Goal: Information Seeking & Learning: Find specific fact

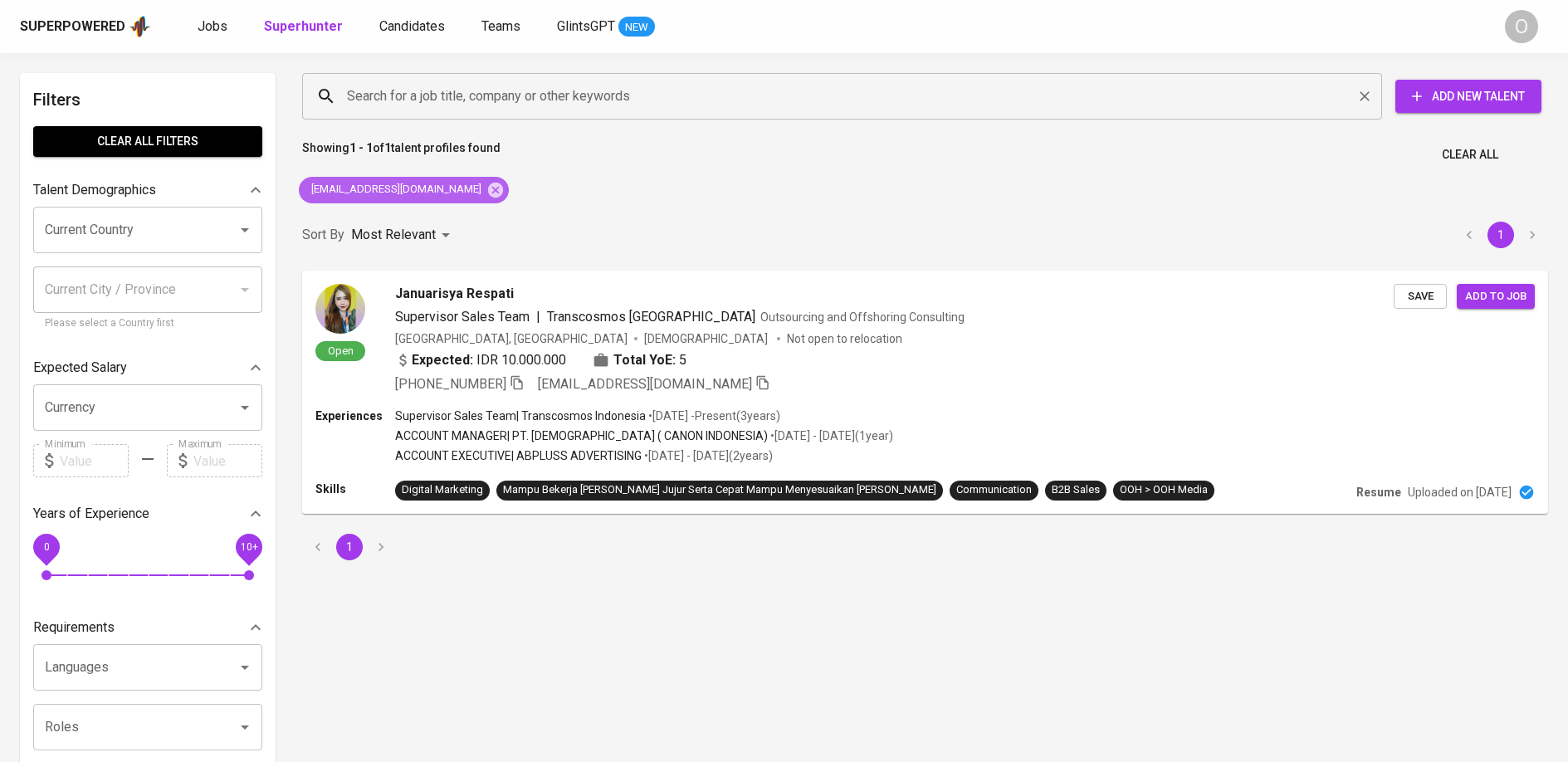
drag, startPoint x: 0, startPoint y: 0, endPoint x: 471, endPoint y: 100, distance: 481.5
click at [489, 188] on icon at bounding box center [495, 189] width 15 height 15
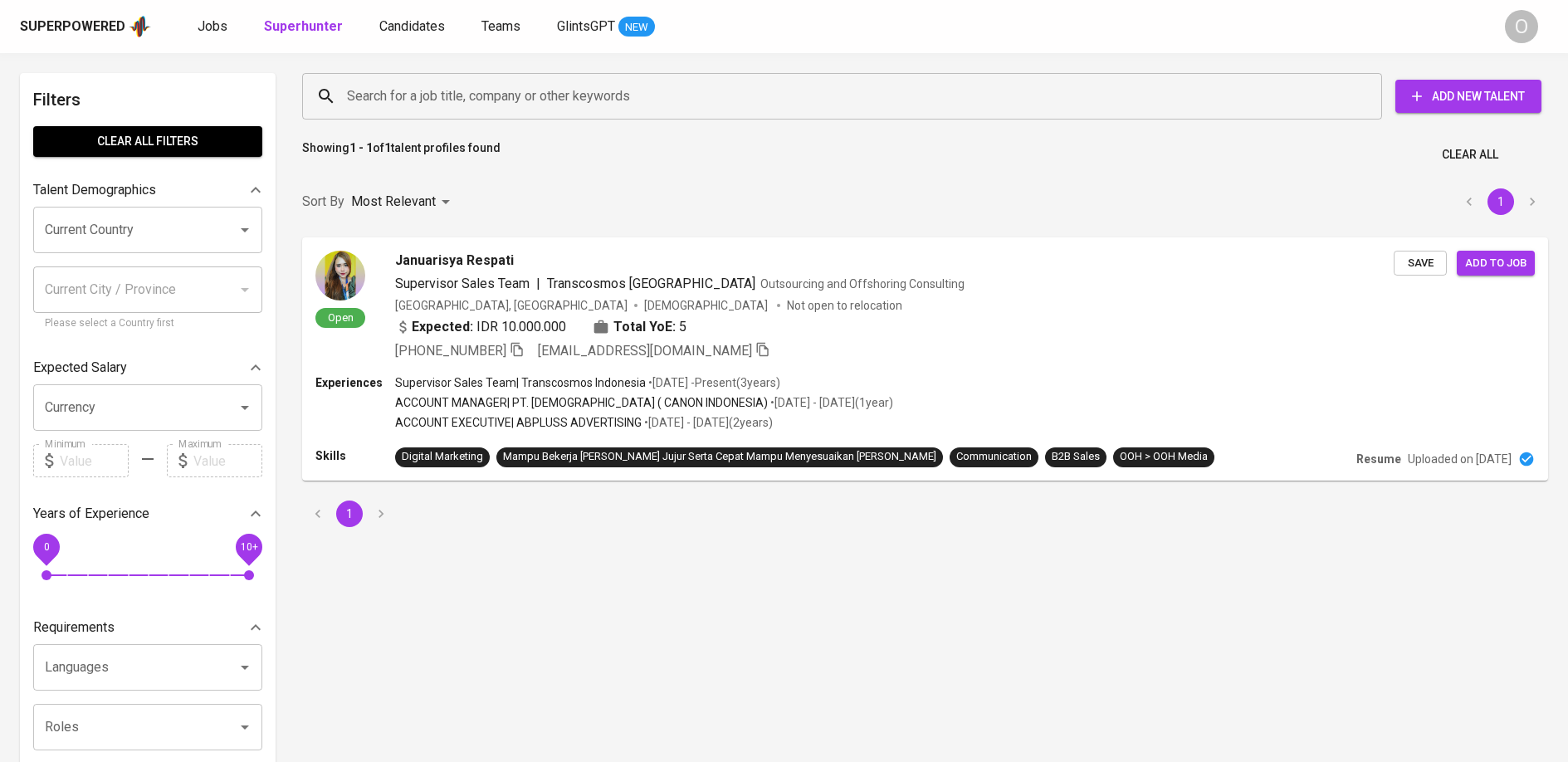
click at [471, 99] on input "Search for a job title, company or other keywords" at bounding box center [847, 96] width 1007 height 32
paste input "[EMAIL_ADDRESS][DOMAIN_NAME]"
type input "[EMAIL_ADDRESS][DOMAIN_NAME]"
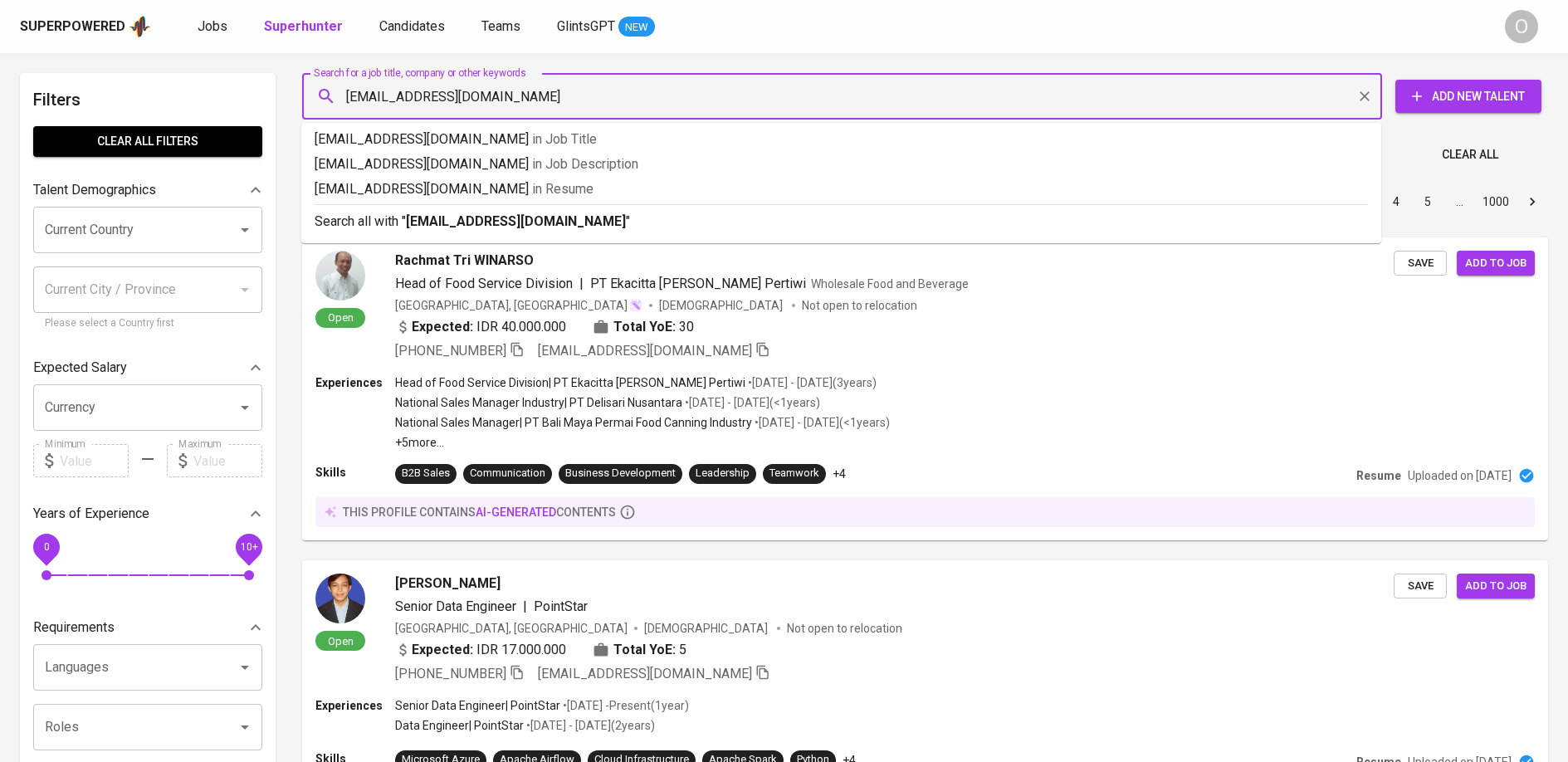
click at [476, 97] on input "[EMAIL_ADDRESS][DOMAIN_NAME]" at bounding box center [847, 96] width 1007 height 32
click at [519, 225] on b "[EMAIL_ADDRESS][DOMAIN_NAME]" at bounding box center [515, 221] width 220 height 16
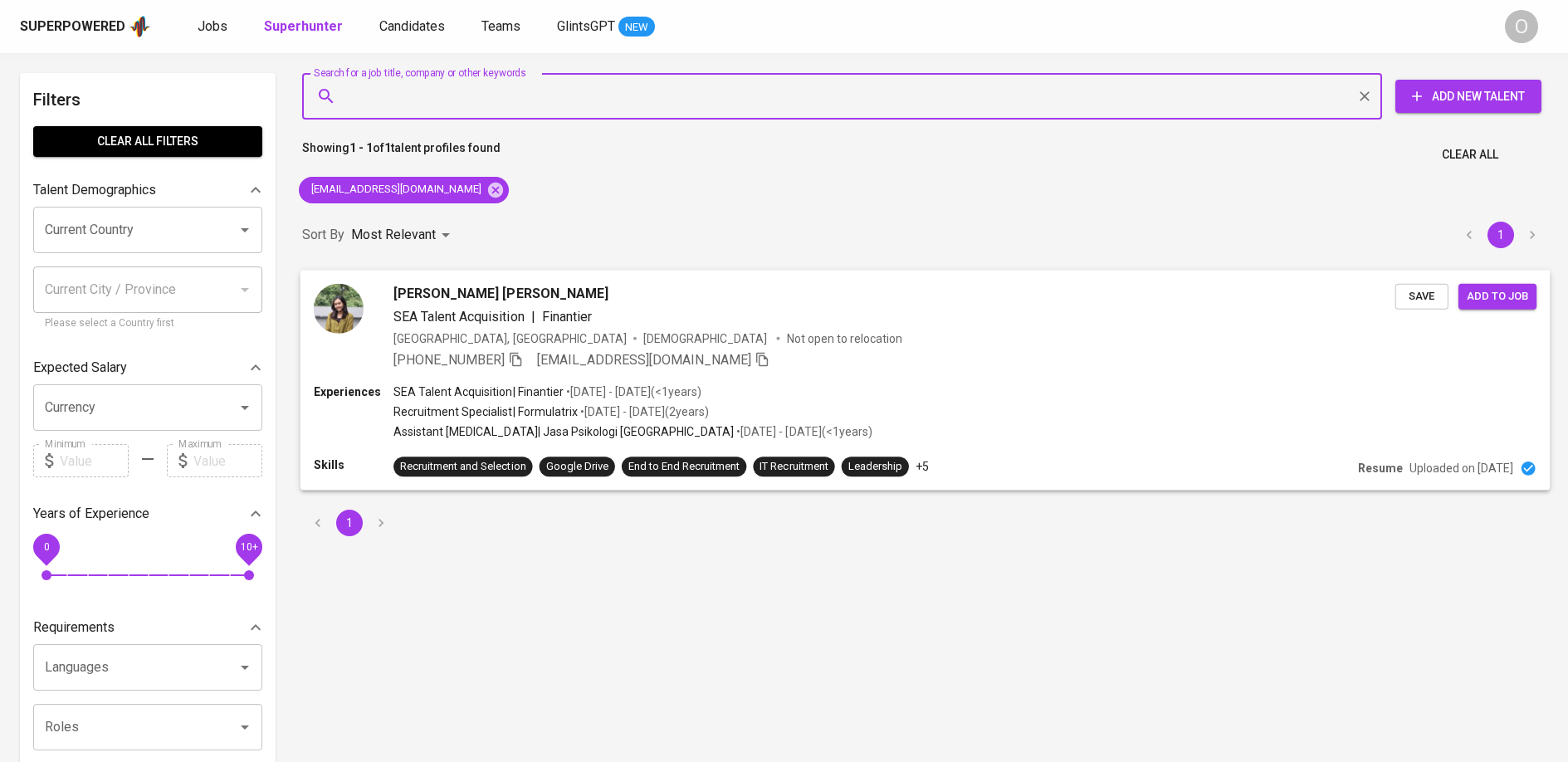
click at [812, 377] on div "[PERSON_NAME] [PERSON_NAME] SEA Talent Acquisition | Finantier [DEMOGRAPHIC_DAT…" at bounding box center [925, 325] width 1250 height 112
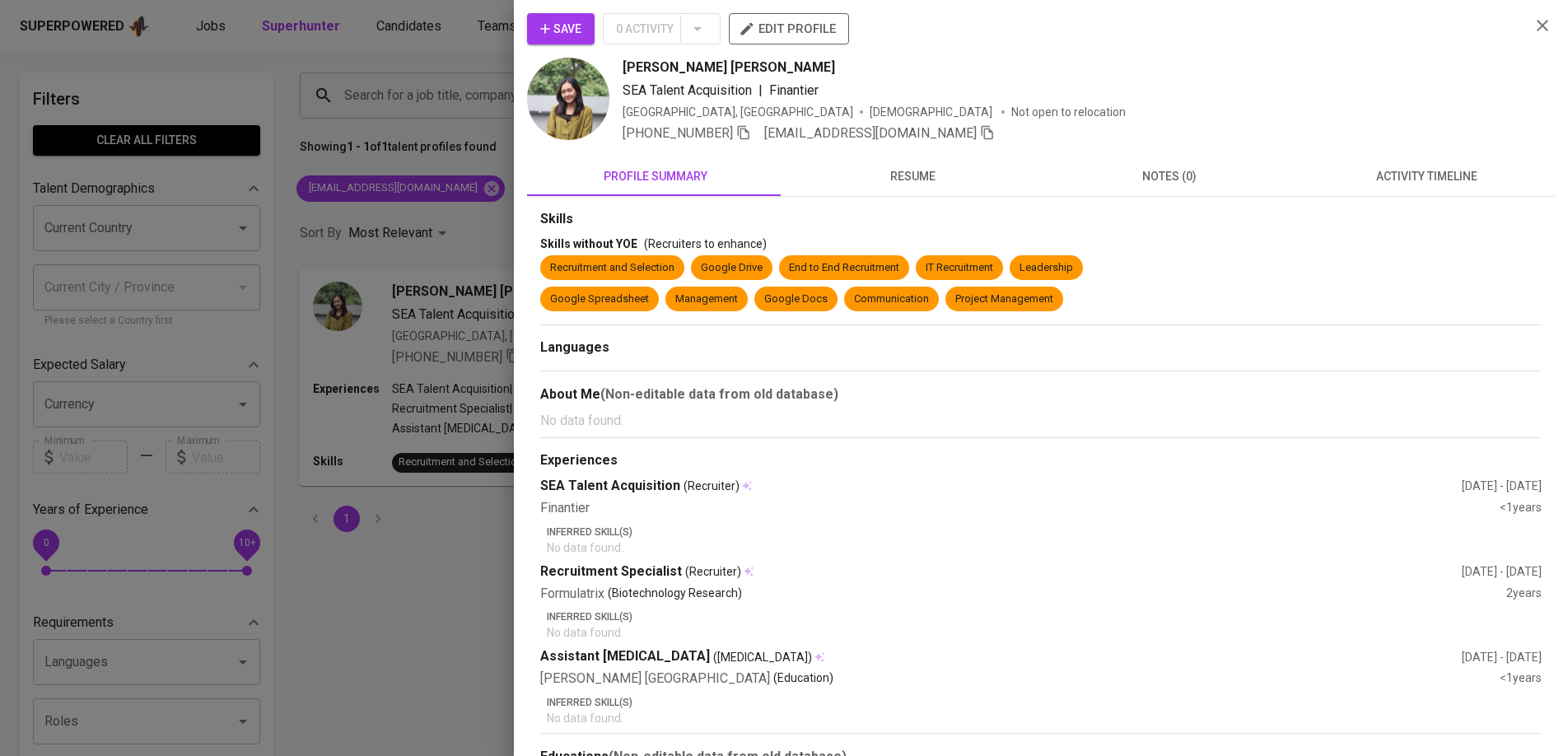
click at [743, 135] on icon "button" at bounding box center [744, 132] width 15 height 15
click at [439, 164] on div at bounding box center [784, 378] width 1568 height 756
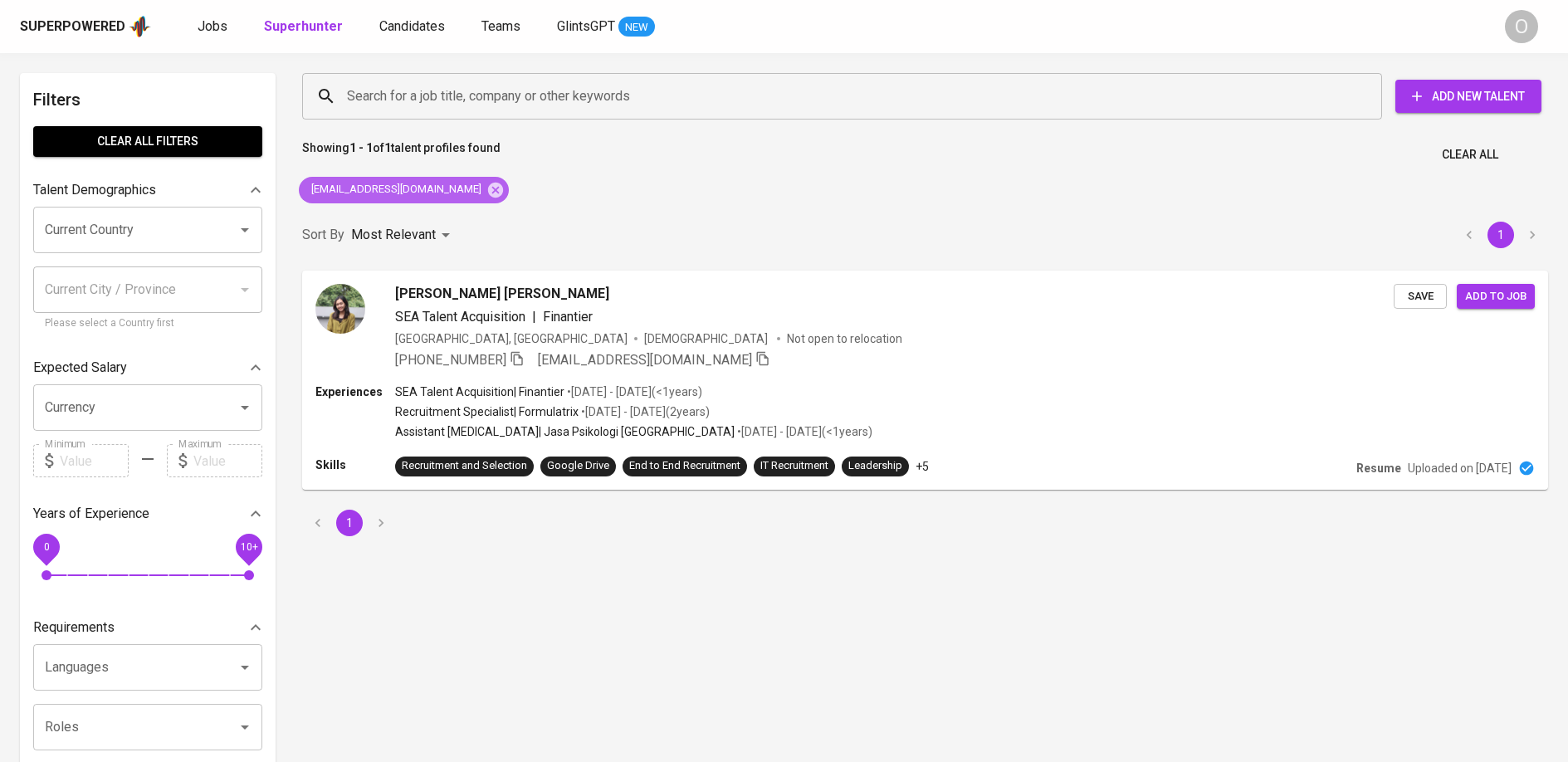
click at [489, 187] on icon at bounding box center [495, 189] width 15 height 15
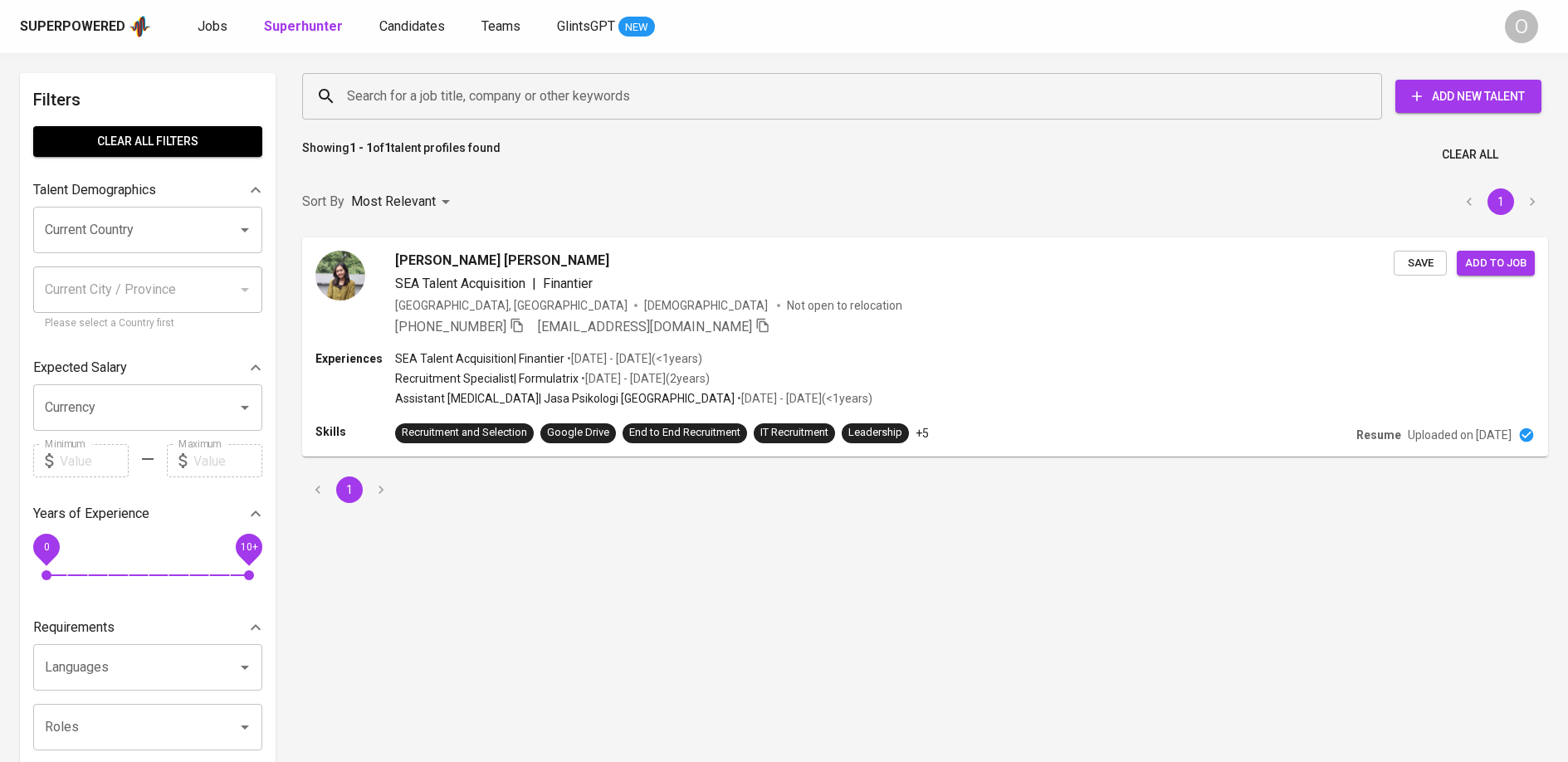
click at [478, 102] on input "Search for a job title, company or other keywords" at bounding box center [847, 96] width 1007 height 32
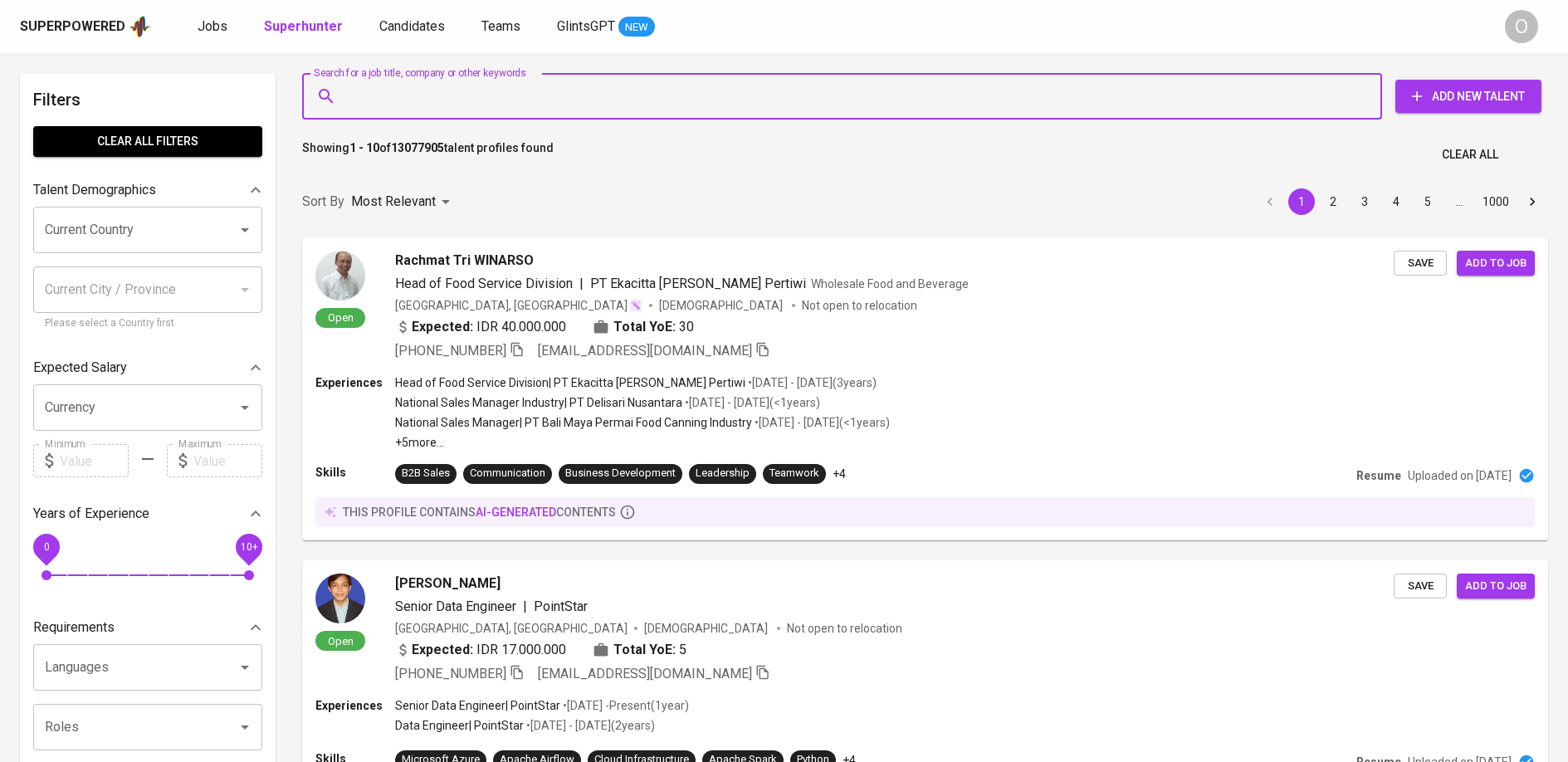
paste input "[EMAIL_ADDRESS][DOMAIN_NAME]"
type input "[EMAIL_ADDRESS][DOMAIN_NAME]"
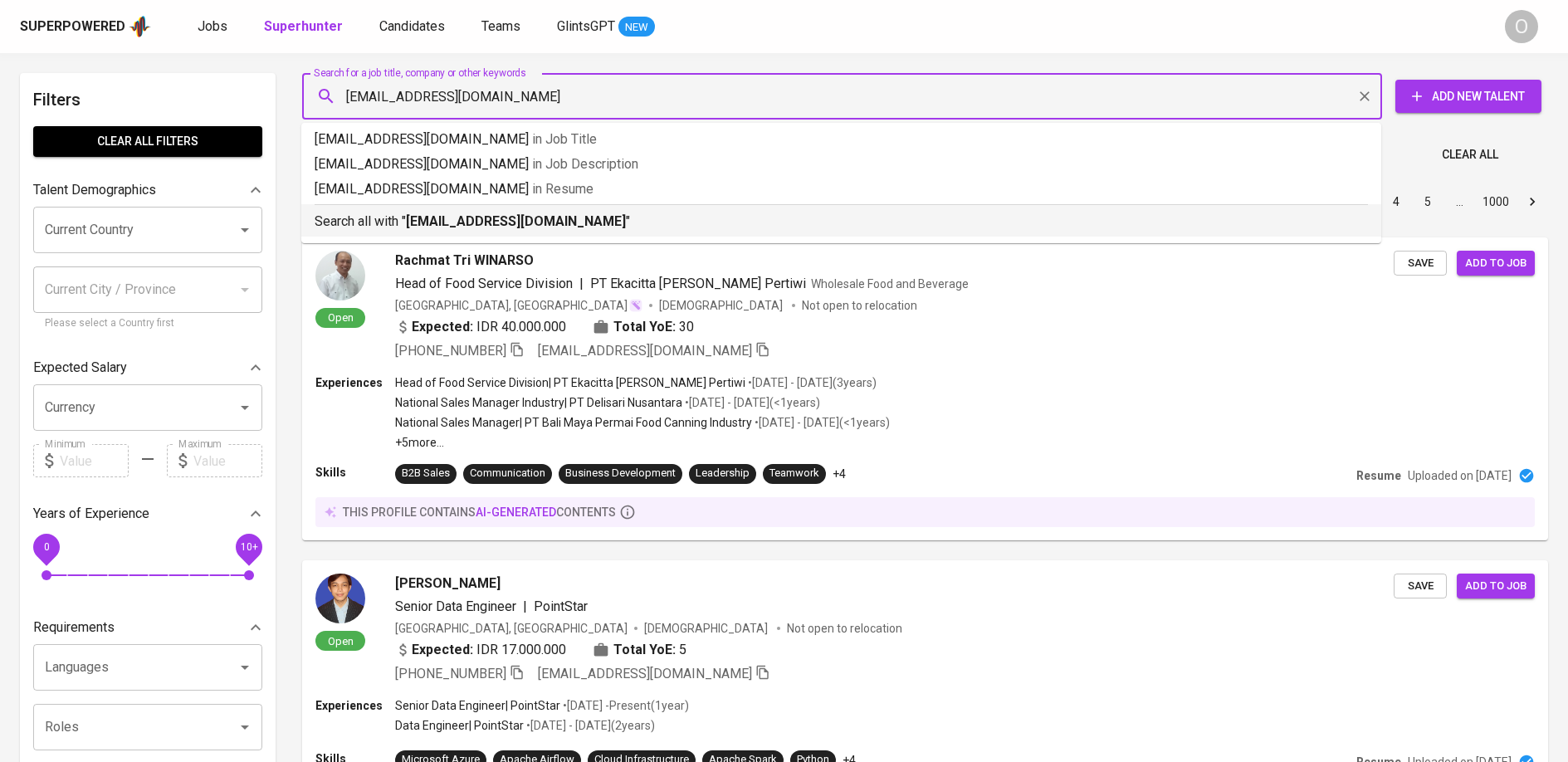
click at [488, 222] on b "[EMAIL_ADDRESS][DOMAIN_NAME]" at bounding box center [515, 221] width 220 height 16
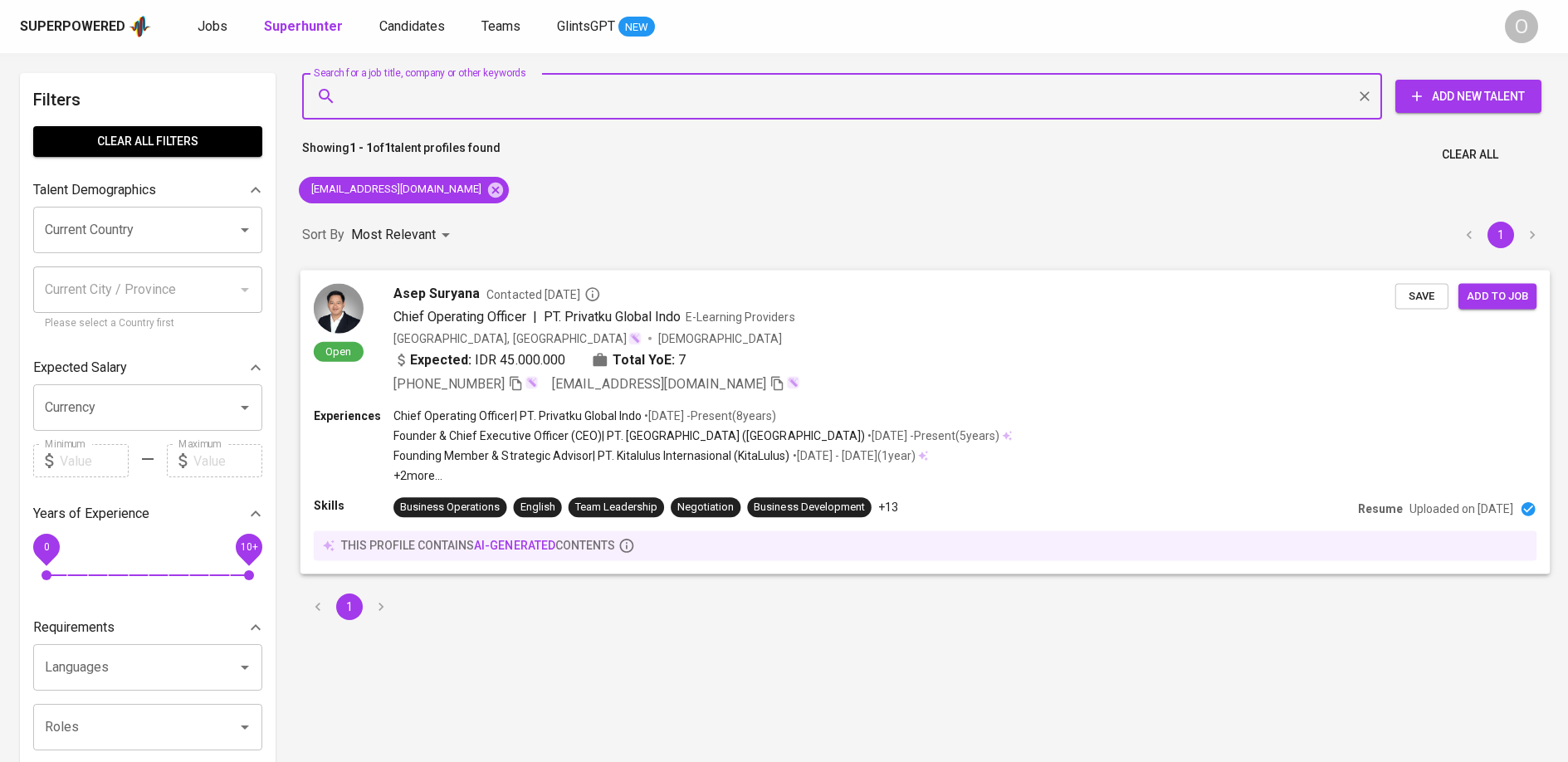
click at [583, 353] on div "Expected: IDR 45.000.000 Total YoE: 7" at bounding box center [539, 359] width 293 height 20
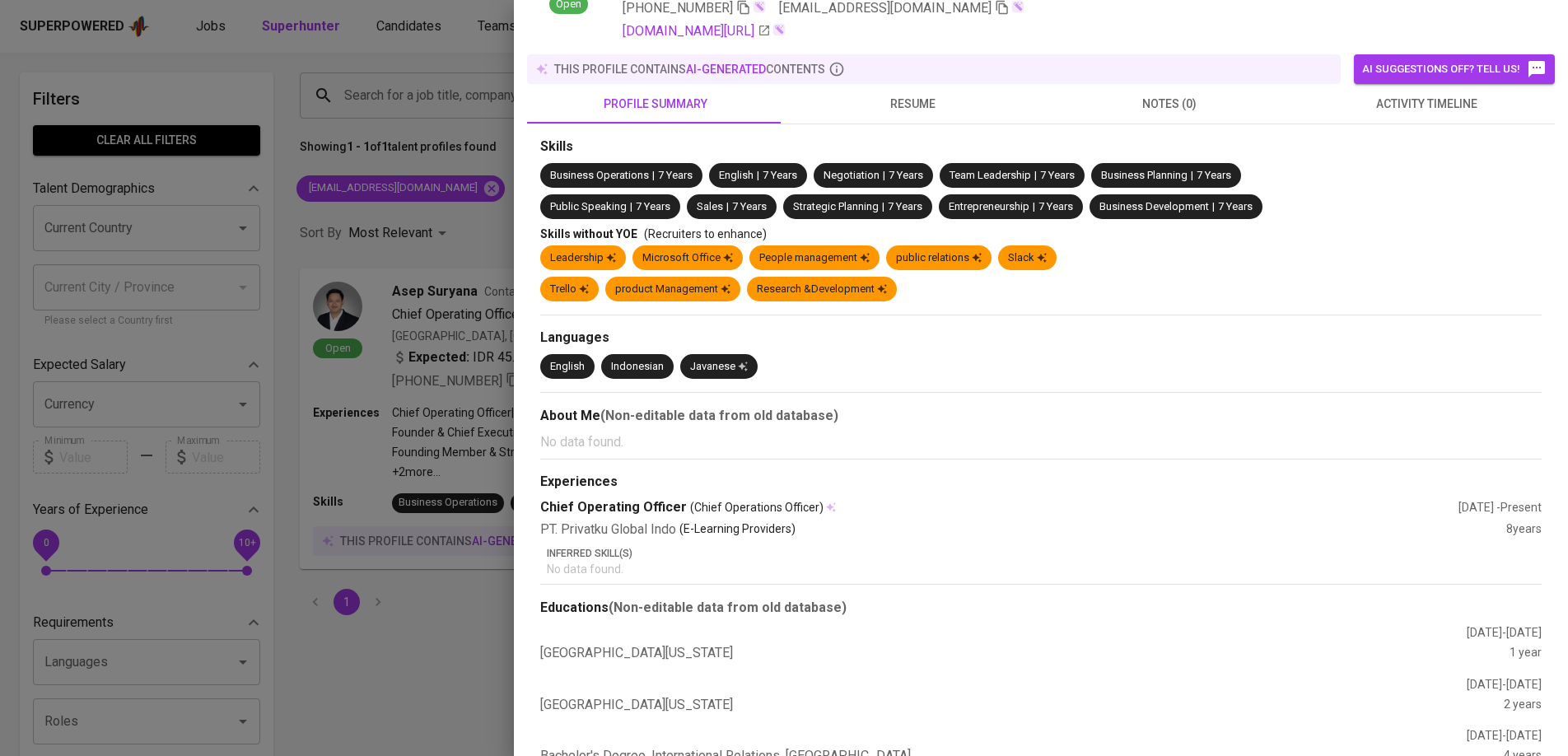
scroll to position [281, 0]
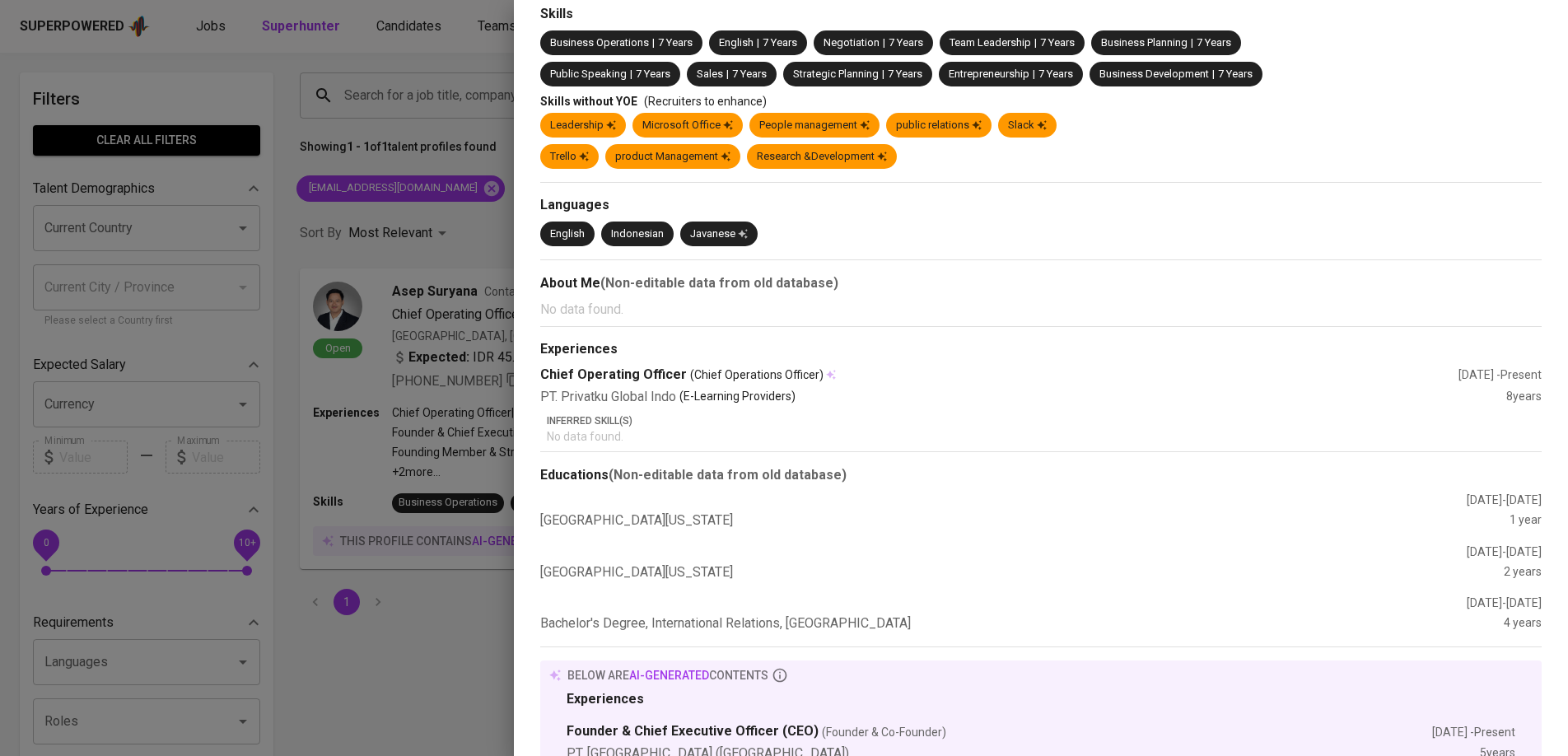
click at [826, 376] on icon at bounding box center [831, 375] width 10 height 10
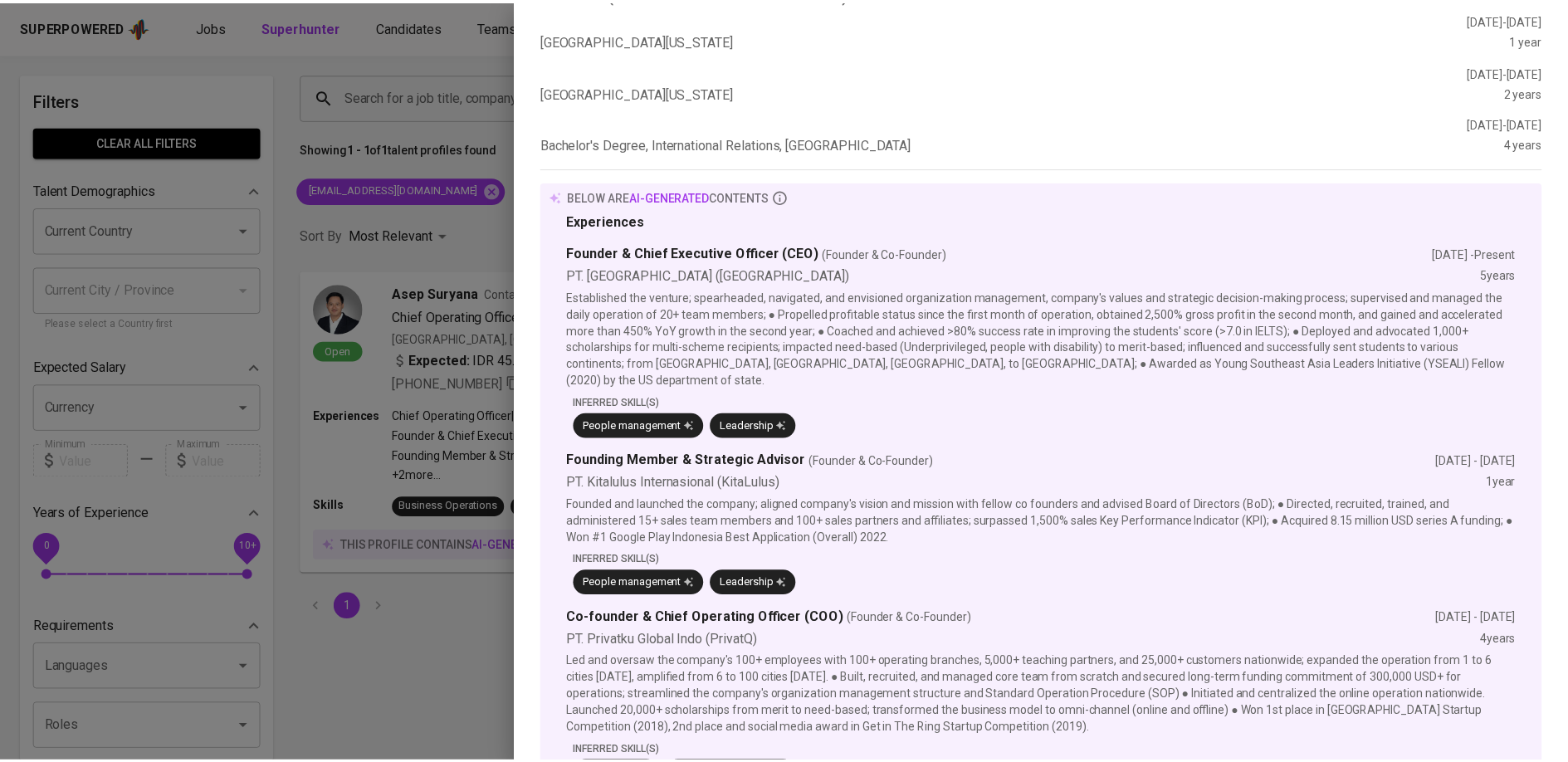
scroll to position [967, 0]
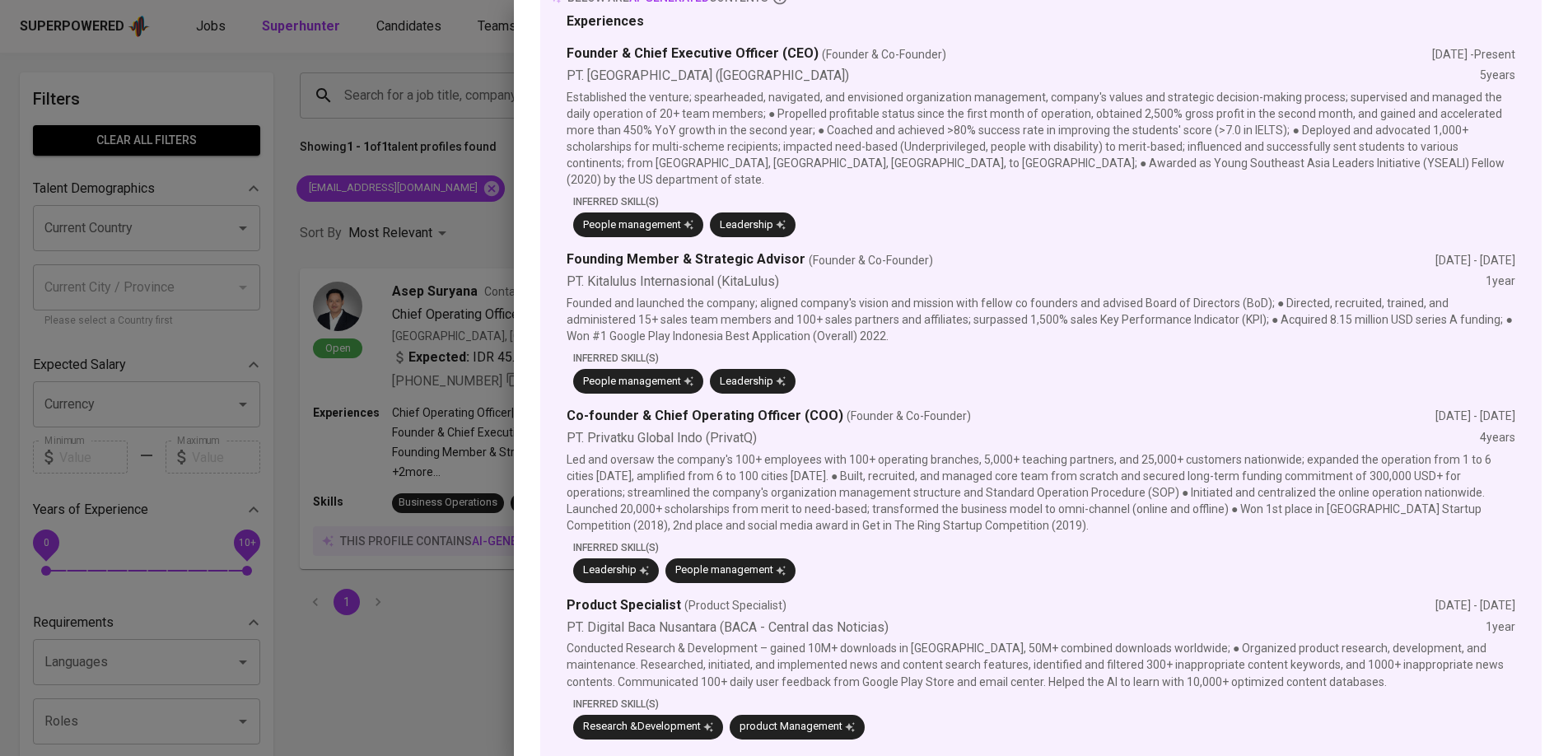
click at [404, 286] on div at bounding box center [784, 378] width 1568 height 756
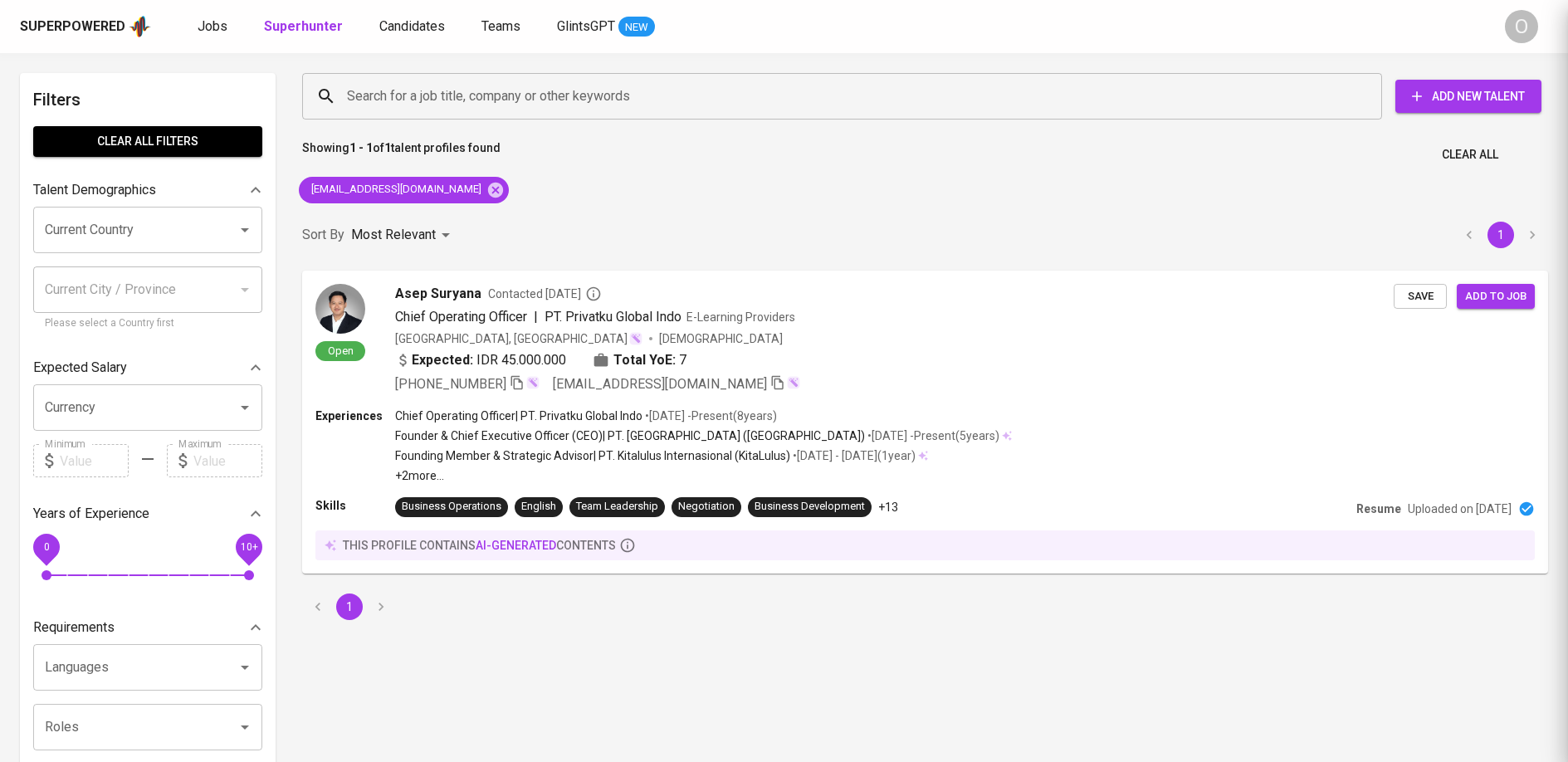
scroll to position [0, 0]
click at [519, 389] on icon "button" at bounding box center [515, 383] width 12 height 14
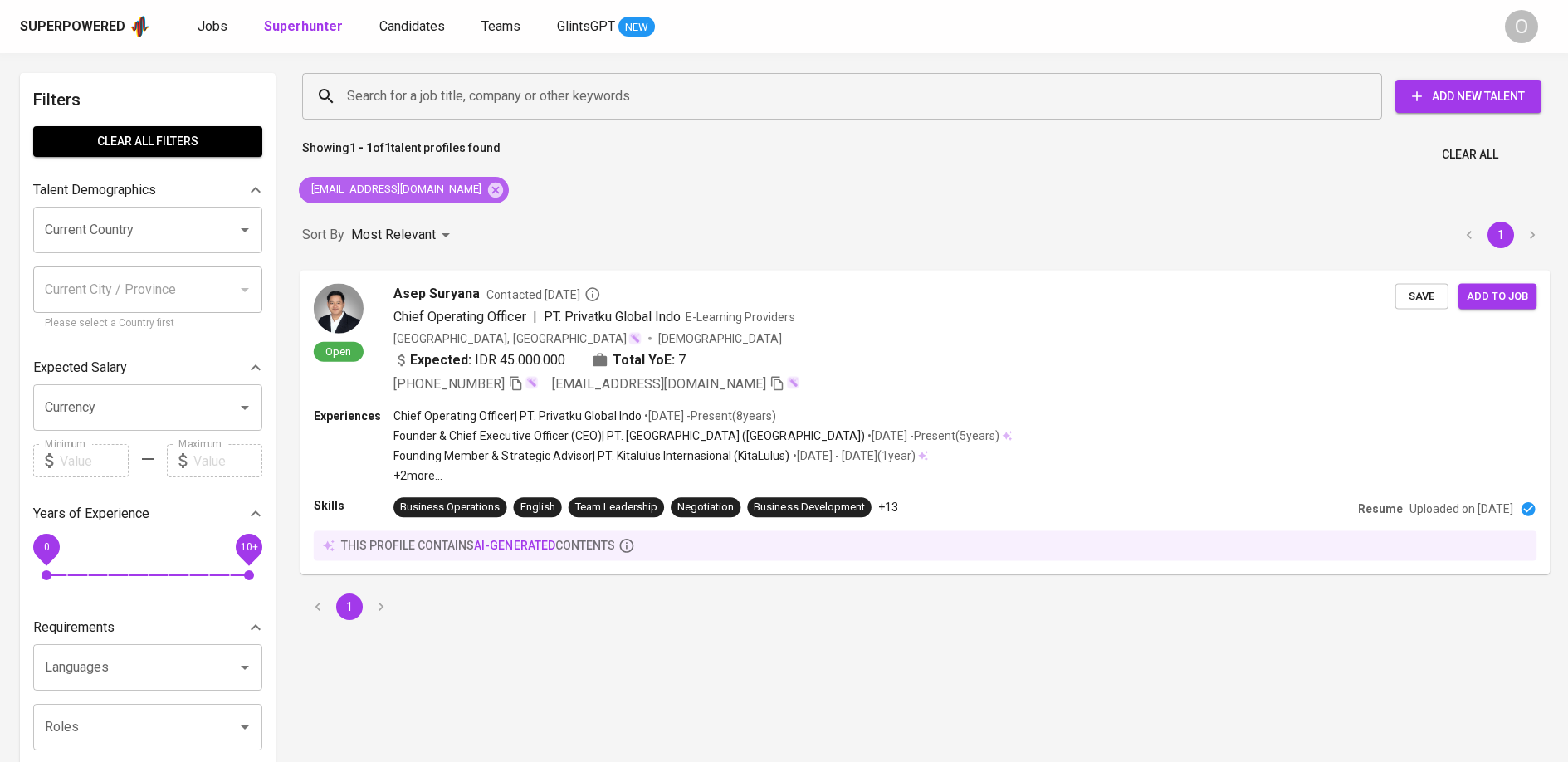
click at [374, 189] on span "[EMAIL_ADDRESS][DOMAIN_NAME]" at bounding box center [395, 190] width 193 height 16
click at [489, 184] on icon at bounding box center [495, 189] width 15 height 15
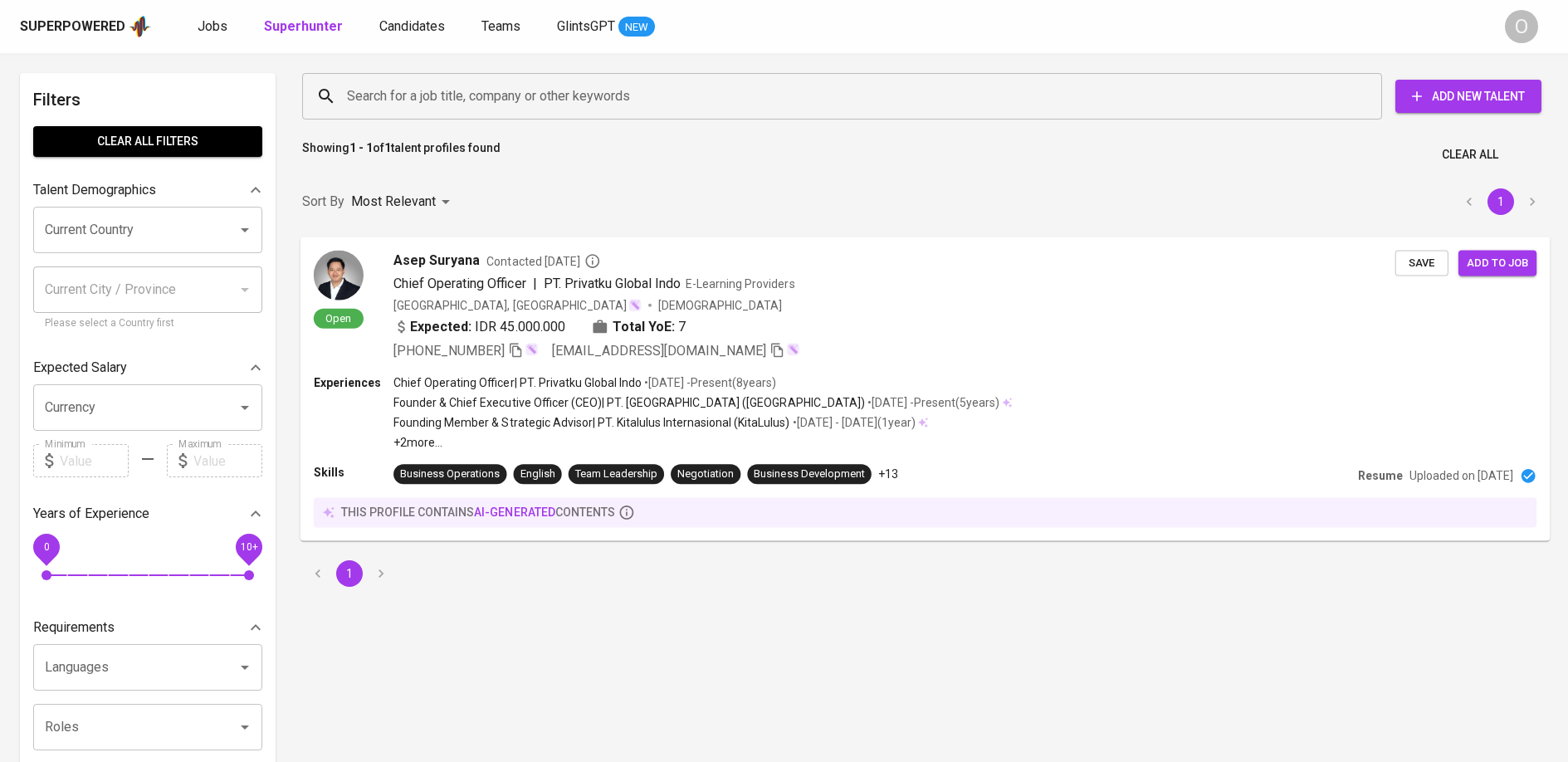
click at [479, 114] on div "Search for a job title, company or other keywords" at bounding box center [842, 95] width 1079 height 47
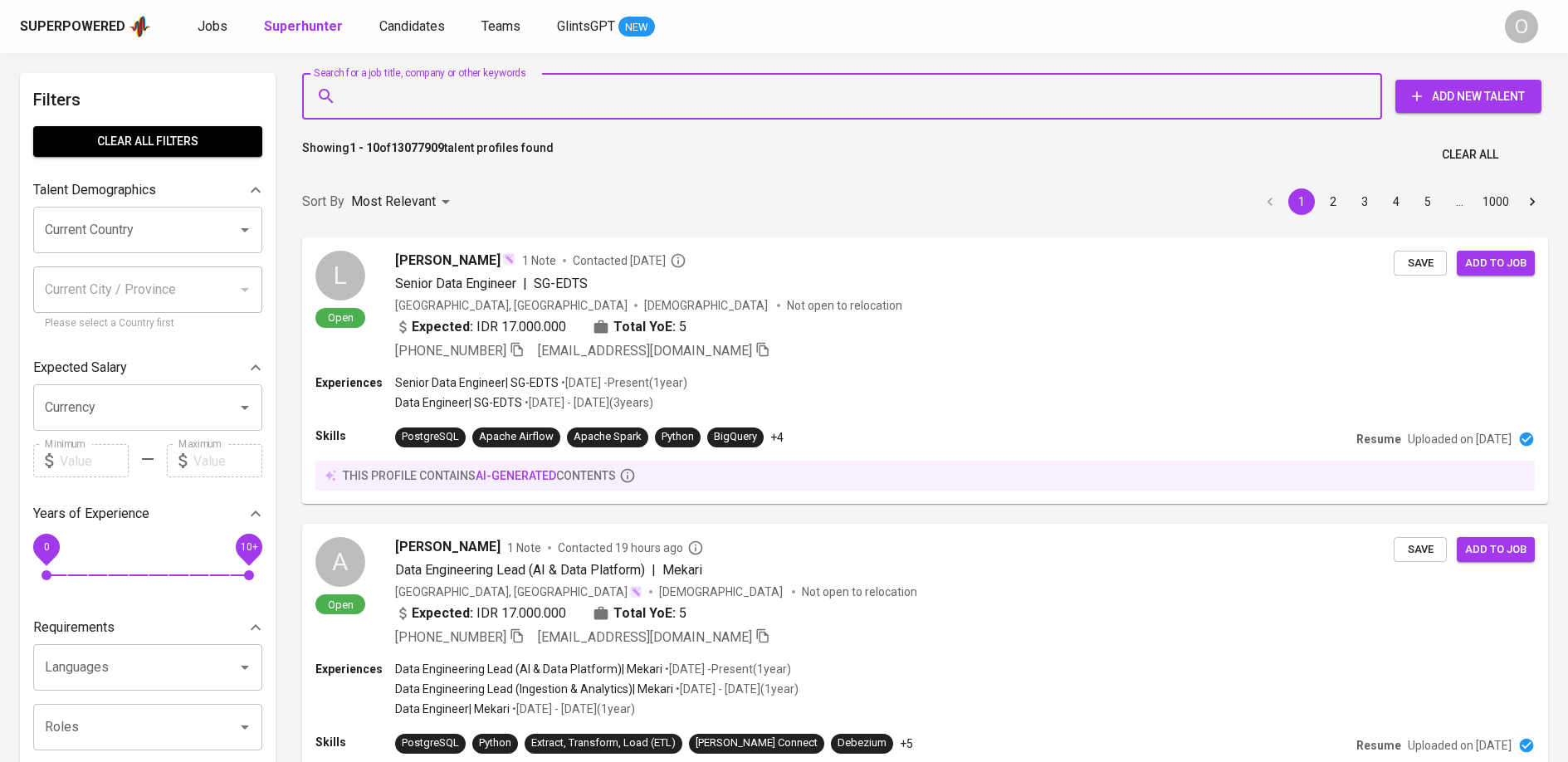
paste input "[EMAIL_ADDRESS][DOMAIN_NAME]"
type input "[EMAIL_ADDRESS][DOMAIN_NAME]"
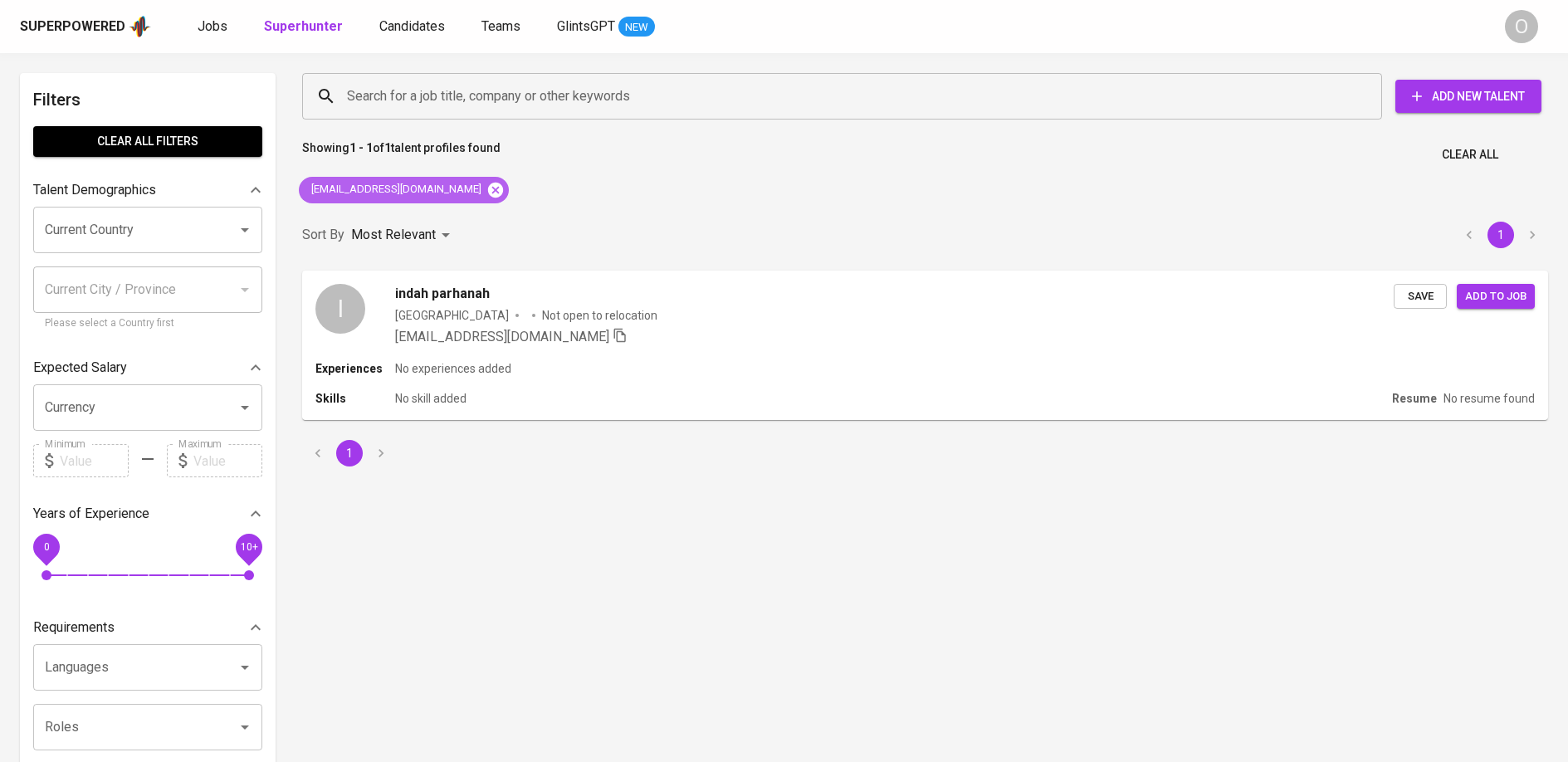
click at [487, 184] on icon at bounding box center [495, 190] width 18 height 18
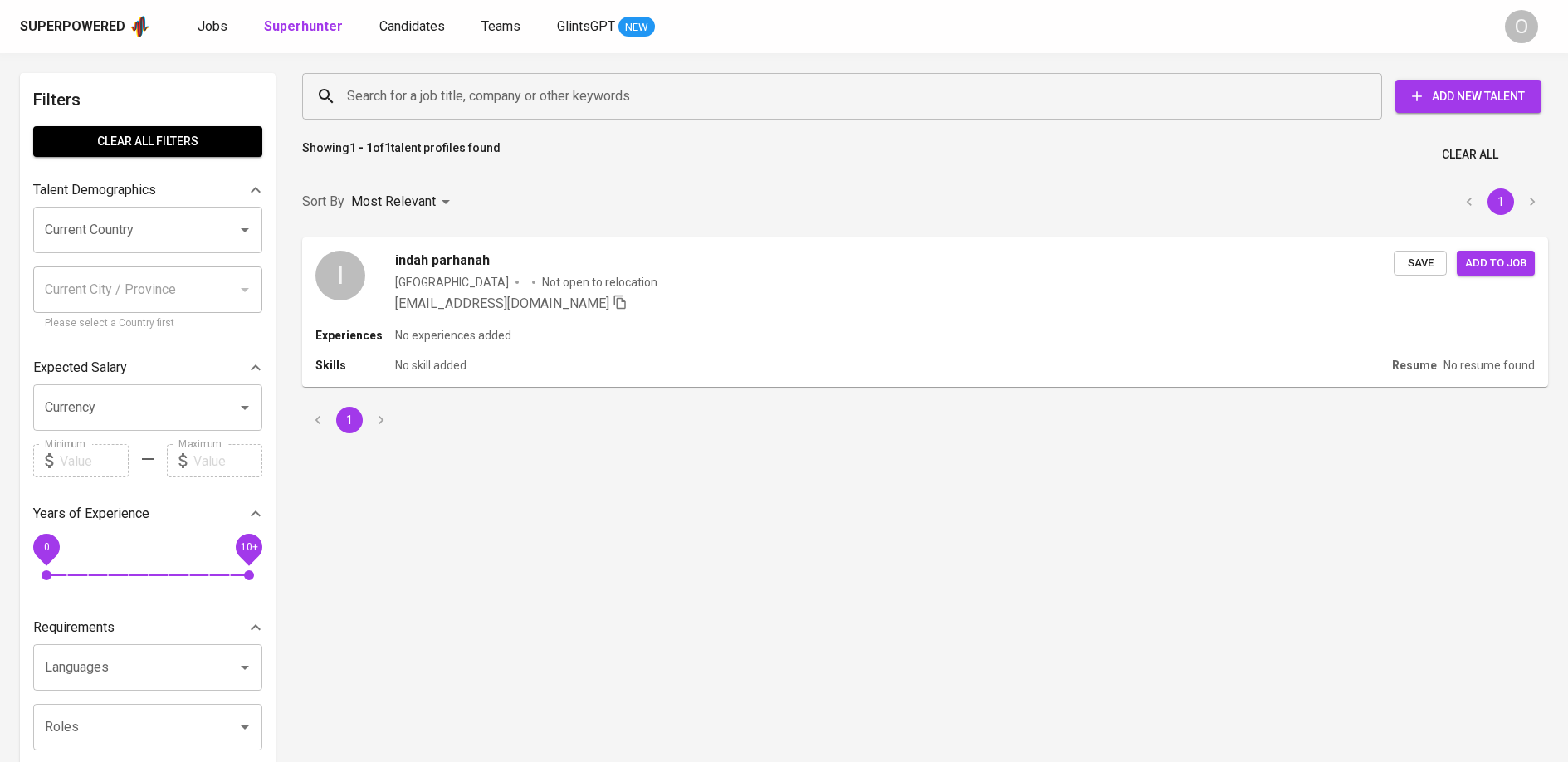
click at [474, 102] on input "Search for a job title, company or other keywords" at bounding box center [847, 96] width 1007 height 32
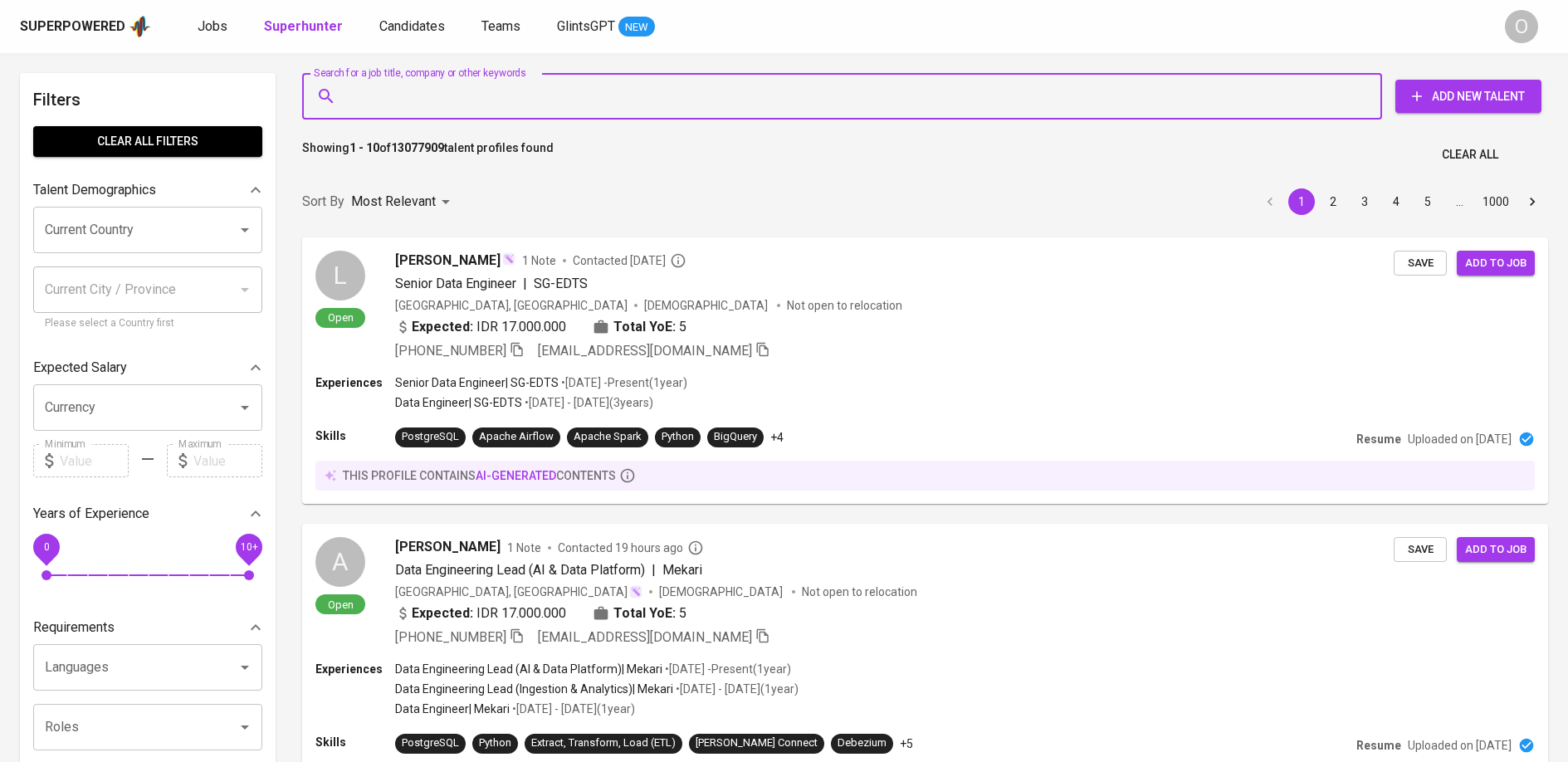
click at [479, 95] on input "Search for a job title, company or other keywords" at bounding box center [847, 96] width 1007 height 32
paste input "[EMAIL_ADDRESS][DOMAIN_NAME]"
type input "[EMAIL_ADDRESS][DOMAIN_NAME]"
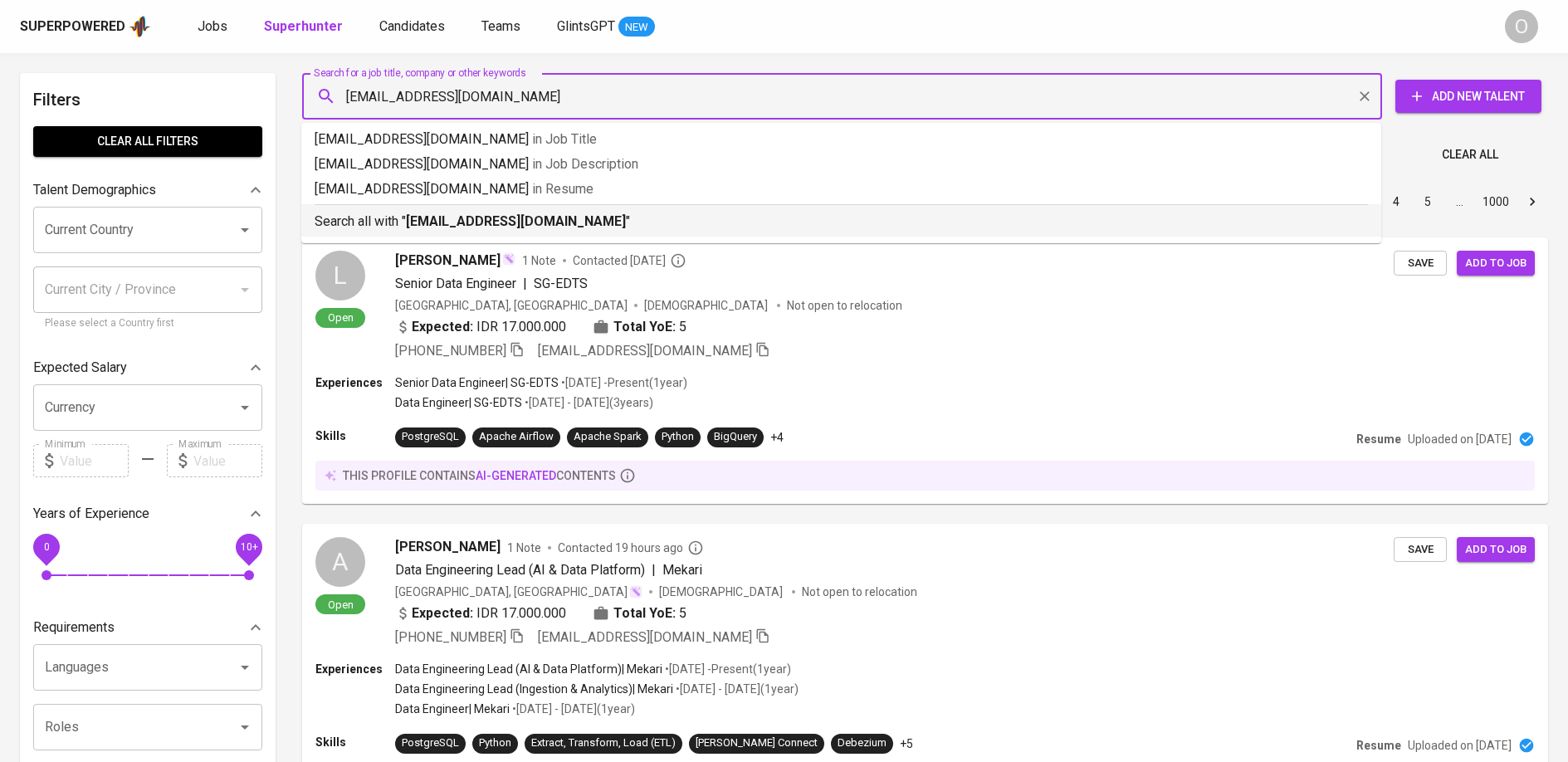
click at [503, 213] on b "[EMAIL_ADDRESS][DOMAIN_NAME]" at bounding box center [515, 221] width 220 height 16
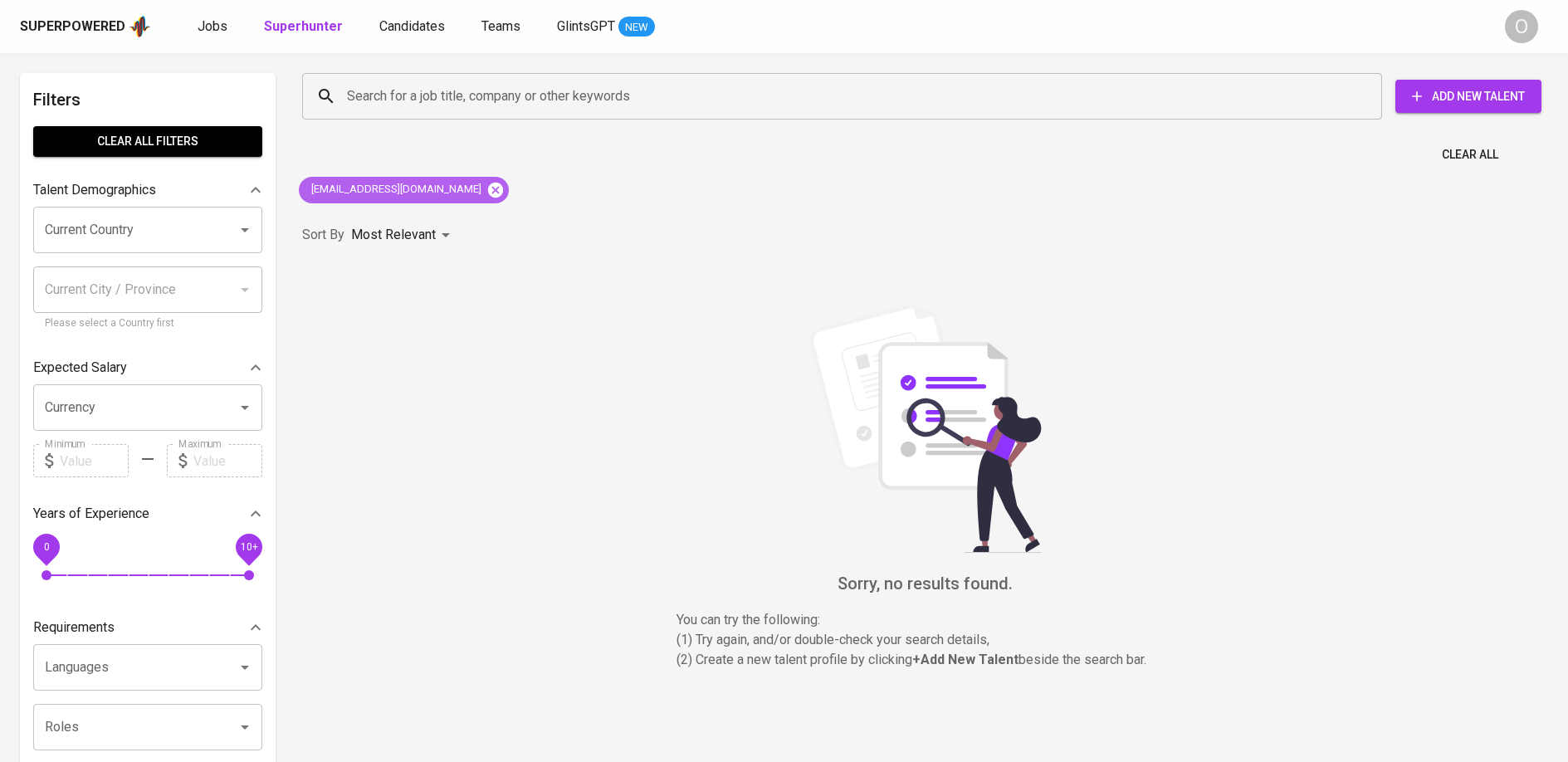
click at [487, 189] on icon at bounding box center [495, 190] width 18 height 18
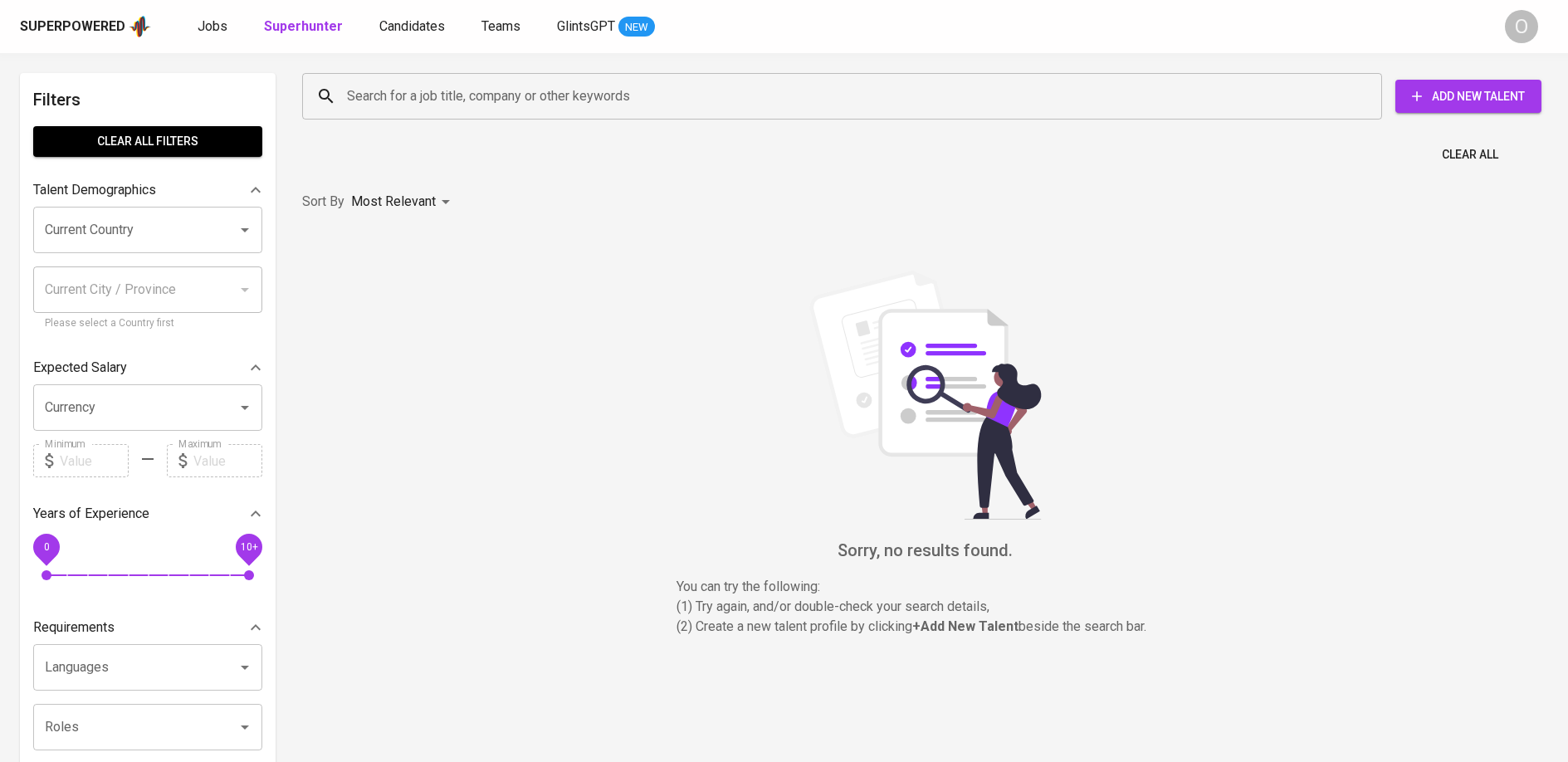
click at [471, 103] on input "Search for a job title, company or other keywords" at bounding box center [847, 96] width 1007 height 32
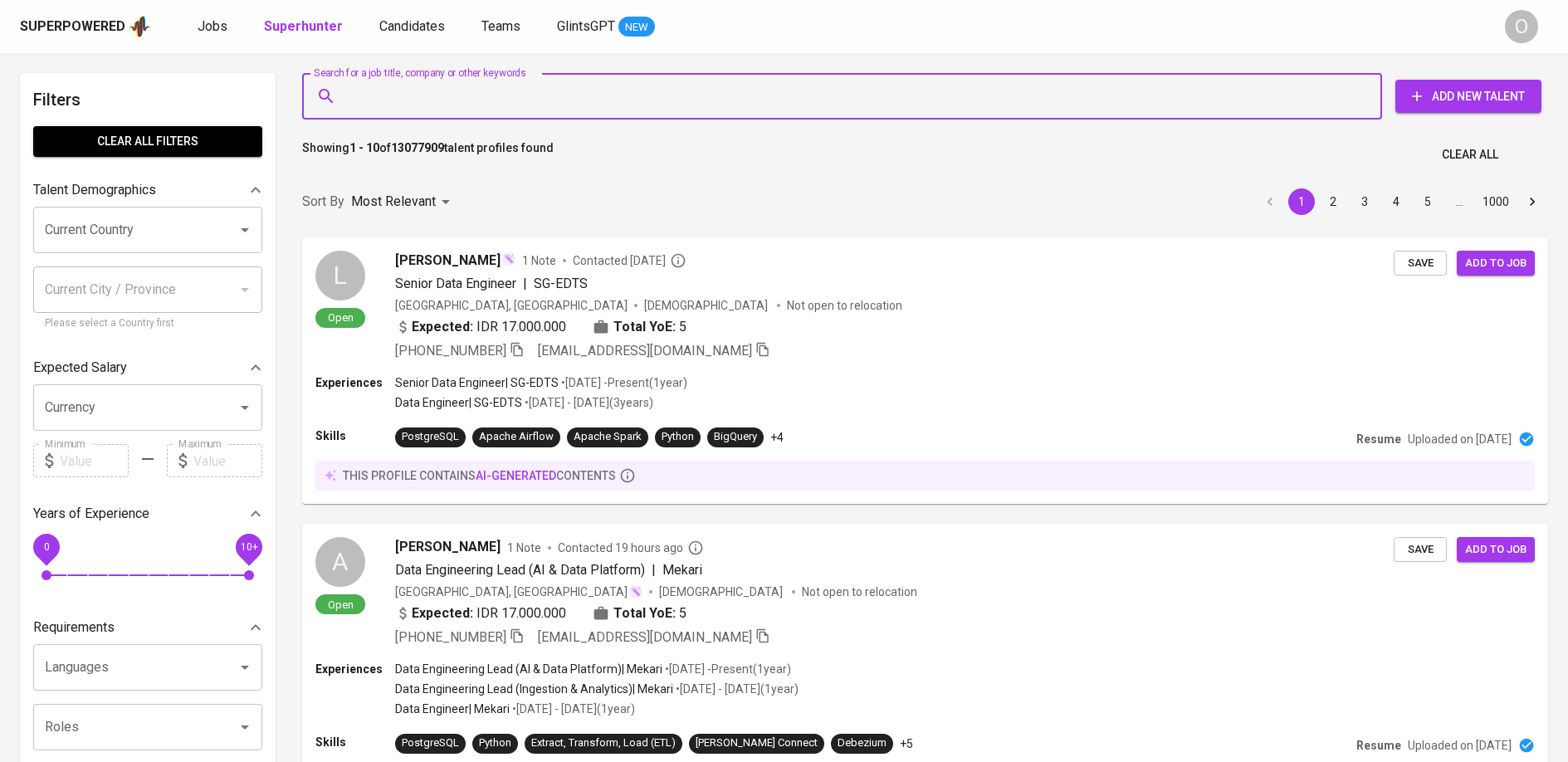
paste input "Nashitah A."
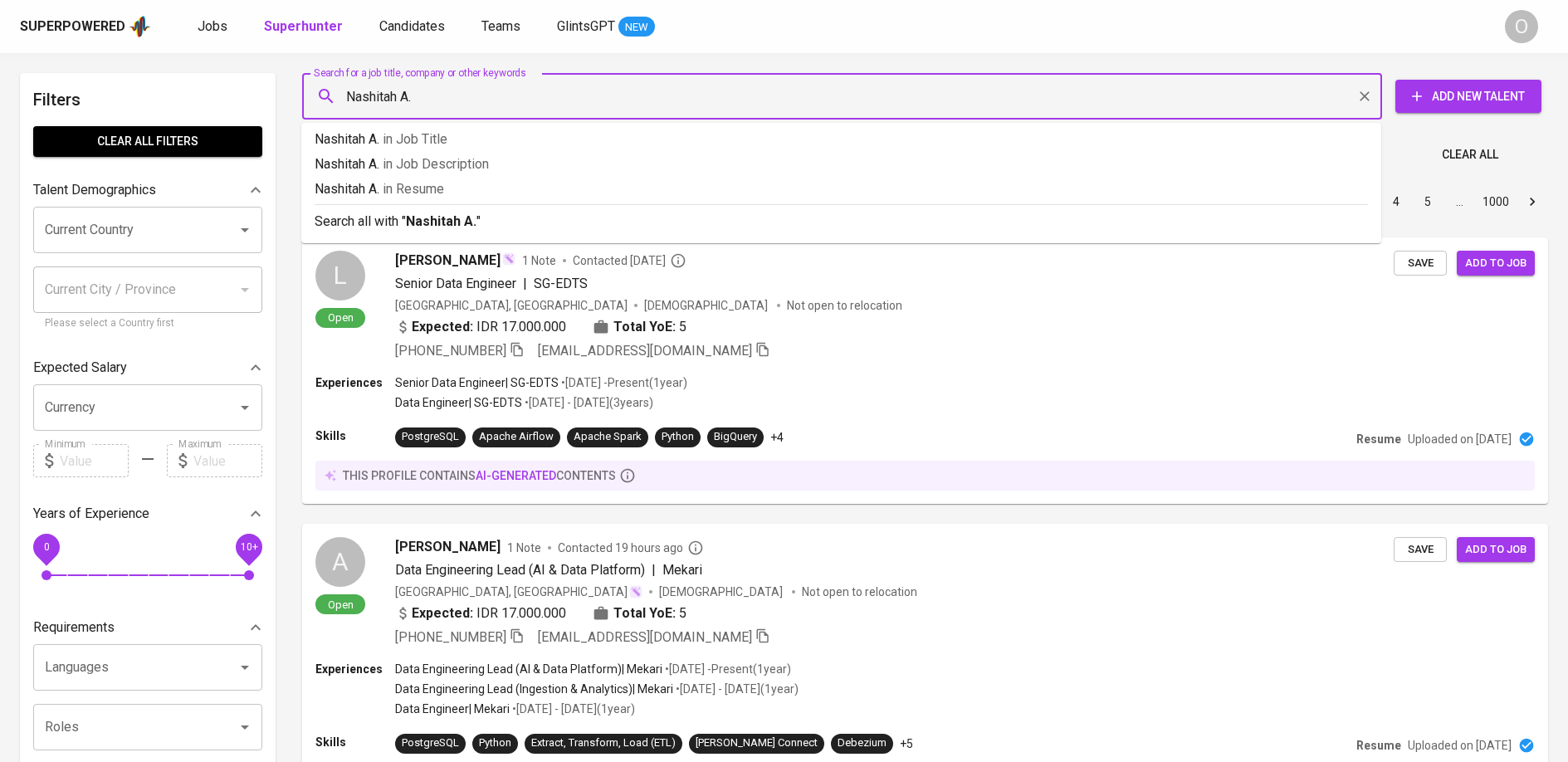
type input "Nashitah A"
click at [463, 218] on b "Nashitah A" at bounding box center [440, 221] width 68 height 16
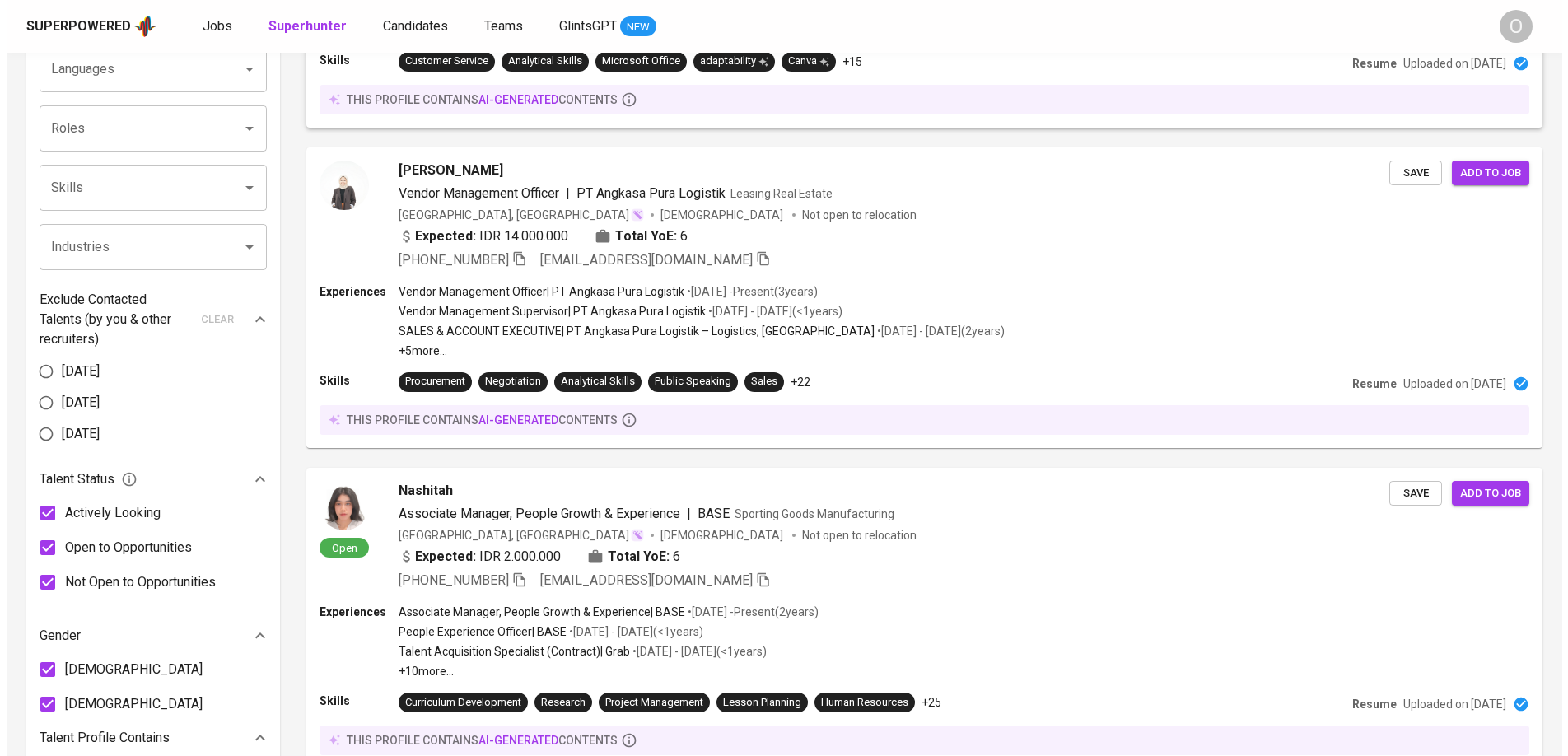
scroll to position [692, 0]
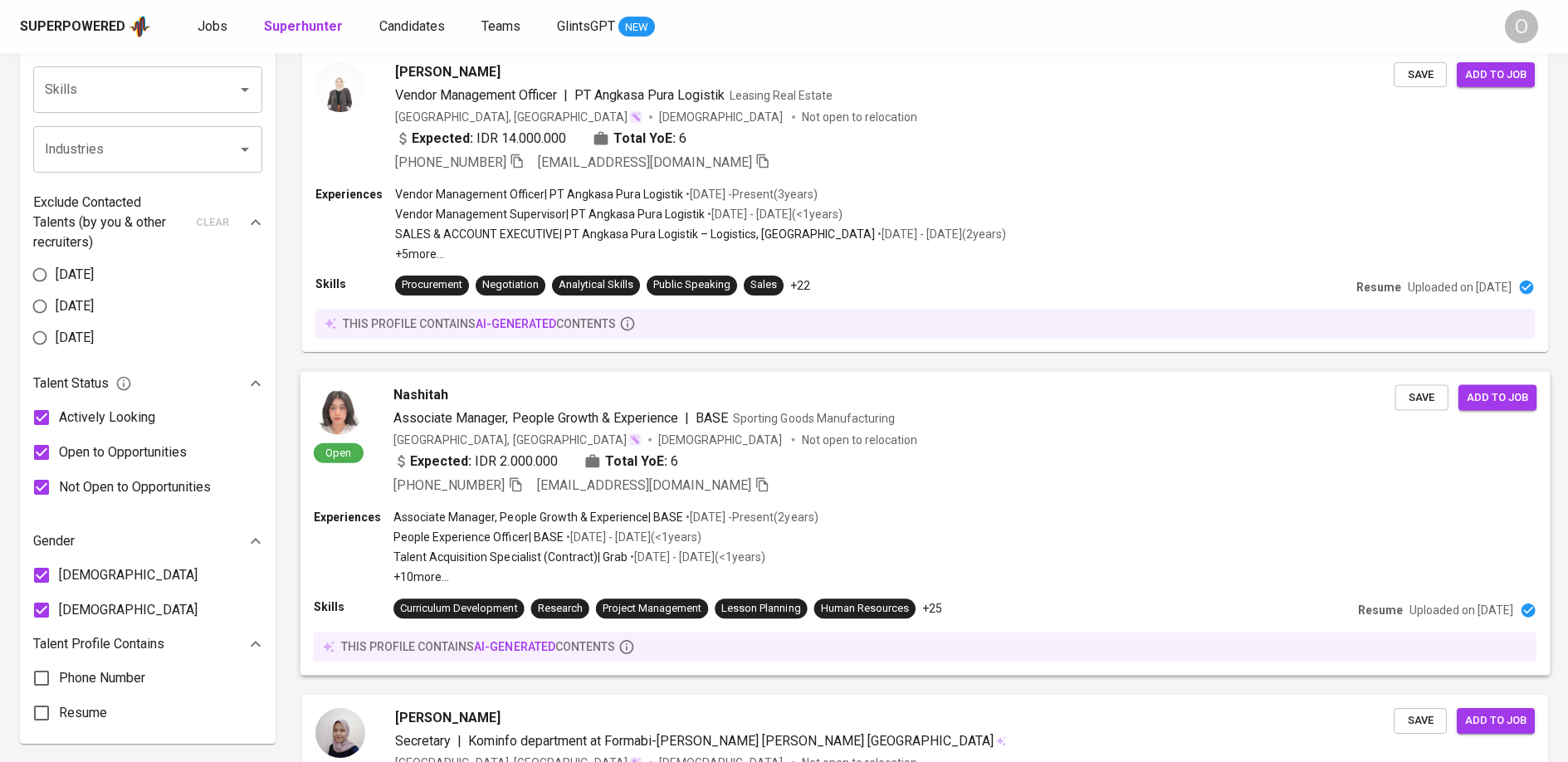
click at [644, 398] on div "Nashitah" at bounding box center [893, 394] width 1002 height 20
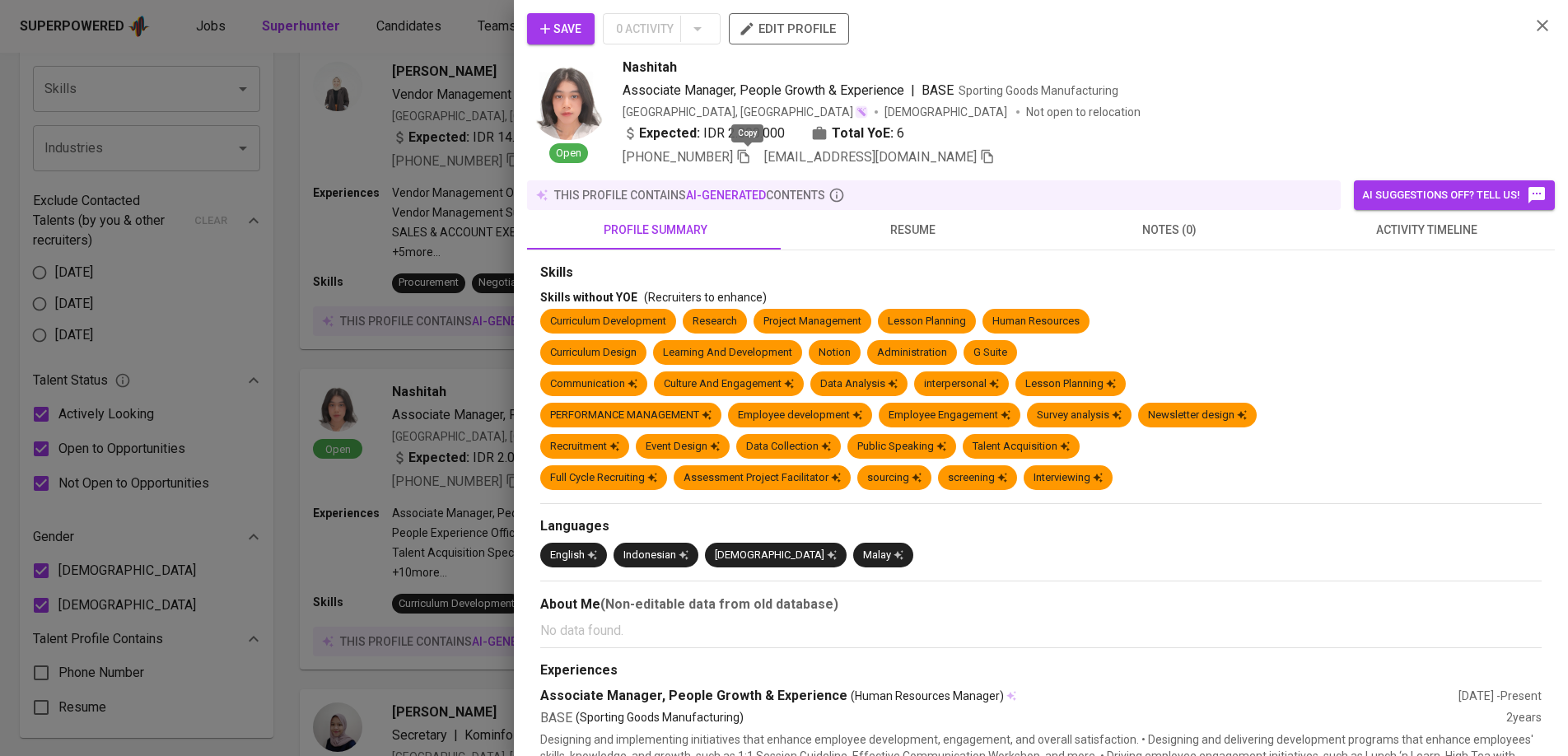
click at [744, 158] on icon "button" at bounding box center [744, 157] width 12 height 14
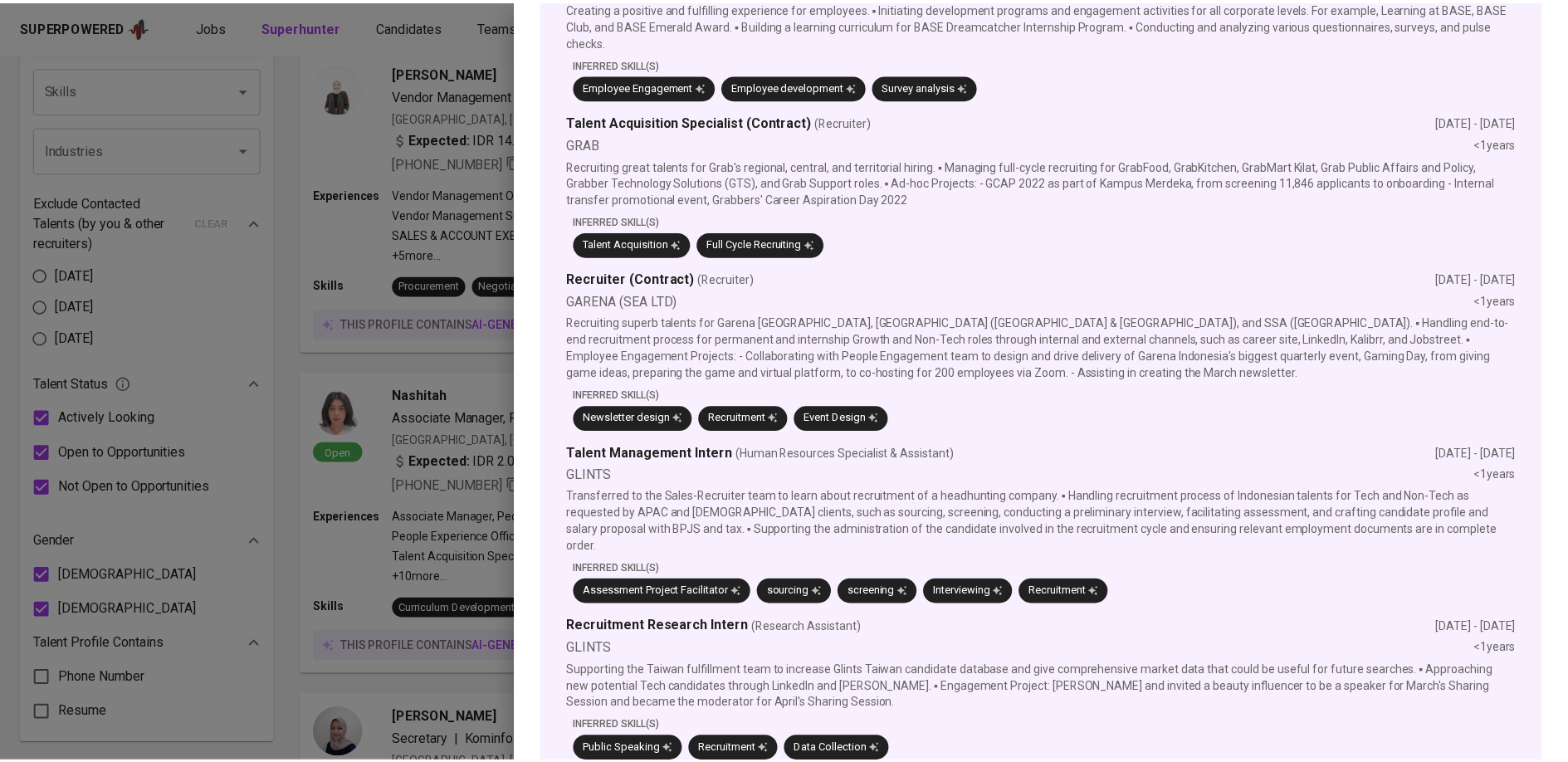
scroll to position [0, 0]
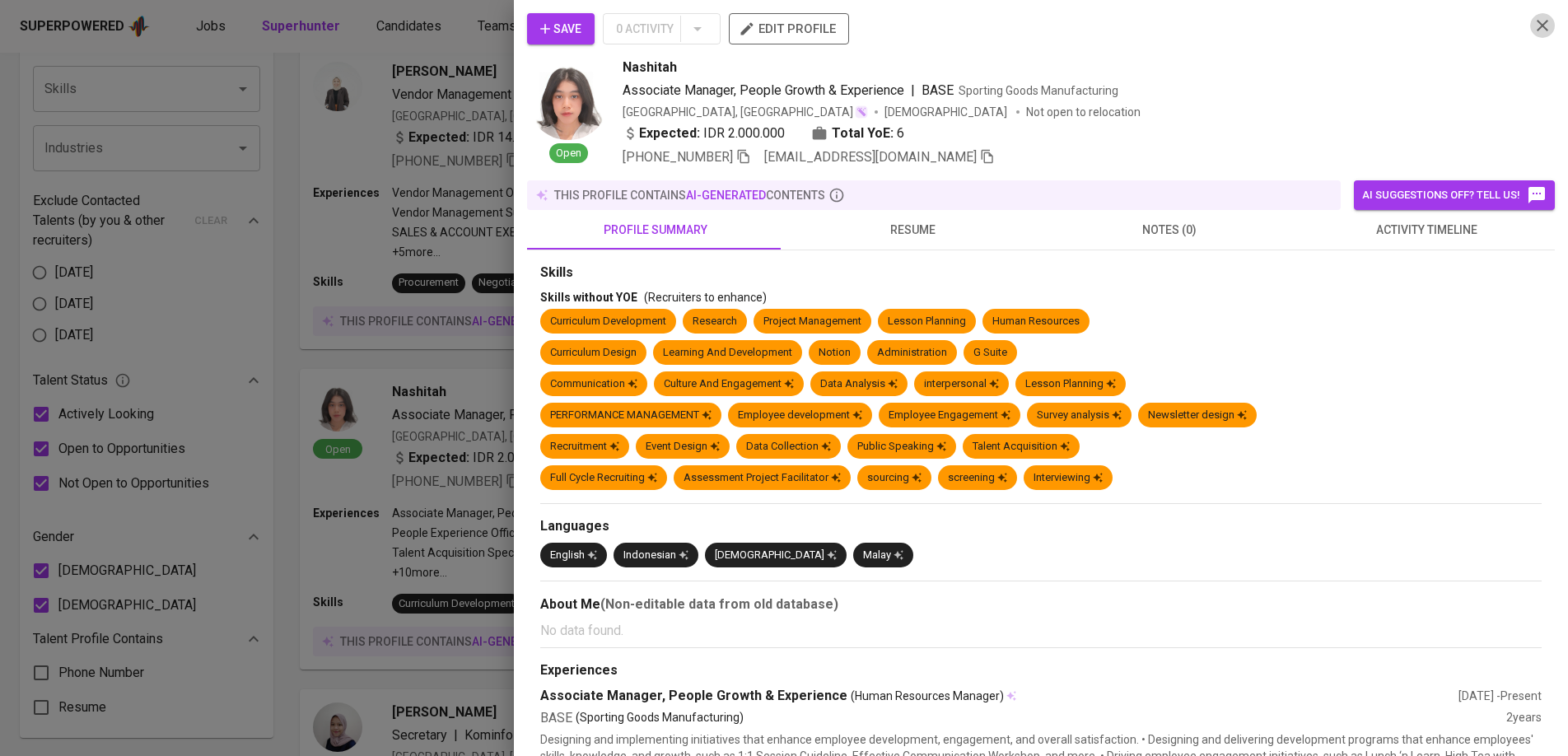
click at [1532, 26] on icon "button" at bounding box center [1542, 26] width 20 height 20
